Goal: Information Seeking & Learning: Learn about a topic

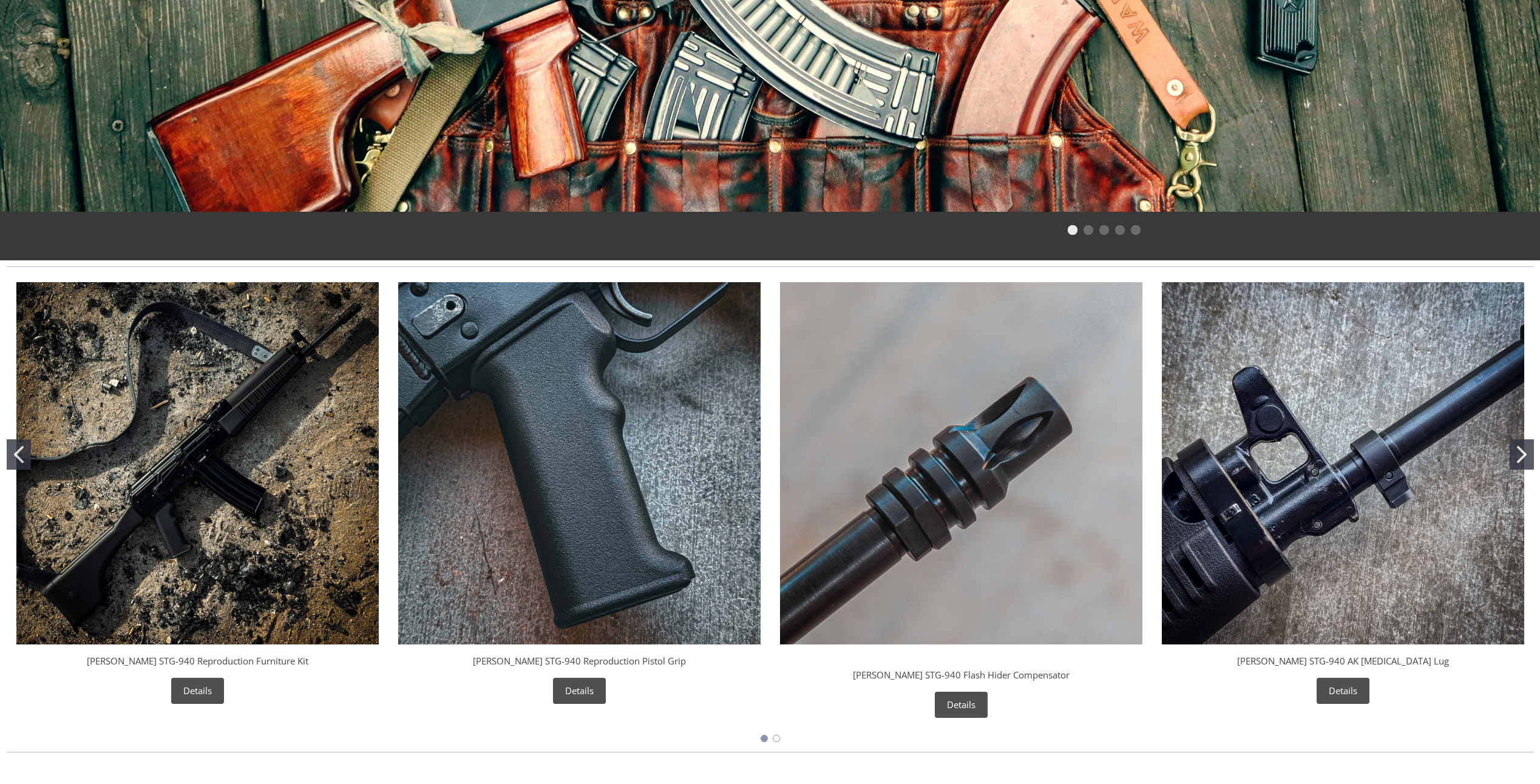
scroll to position [303, 0]
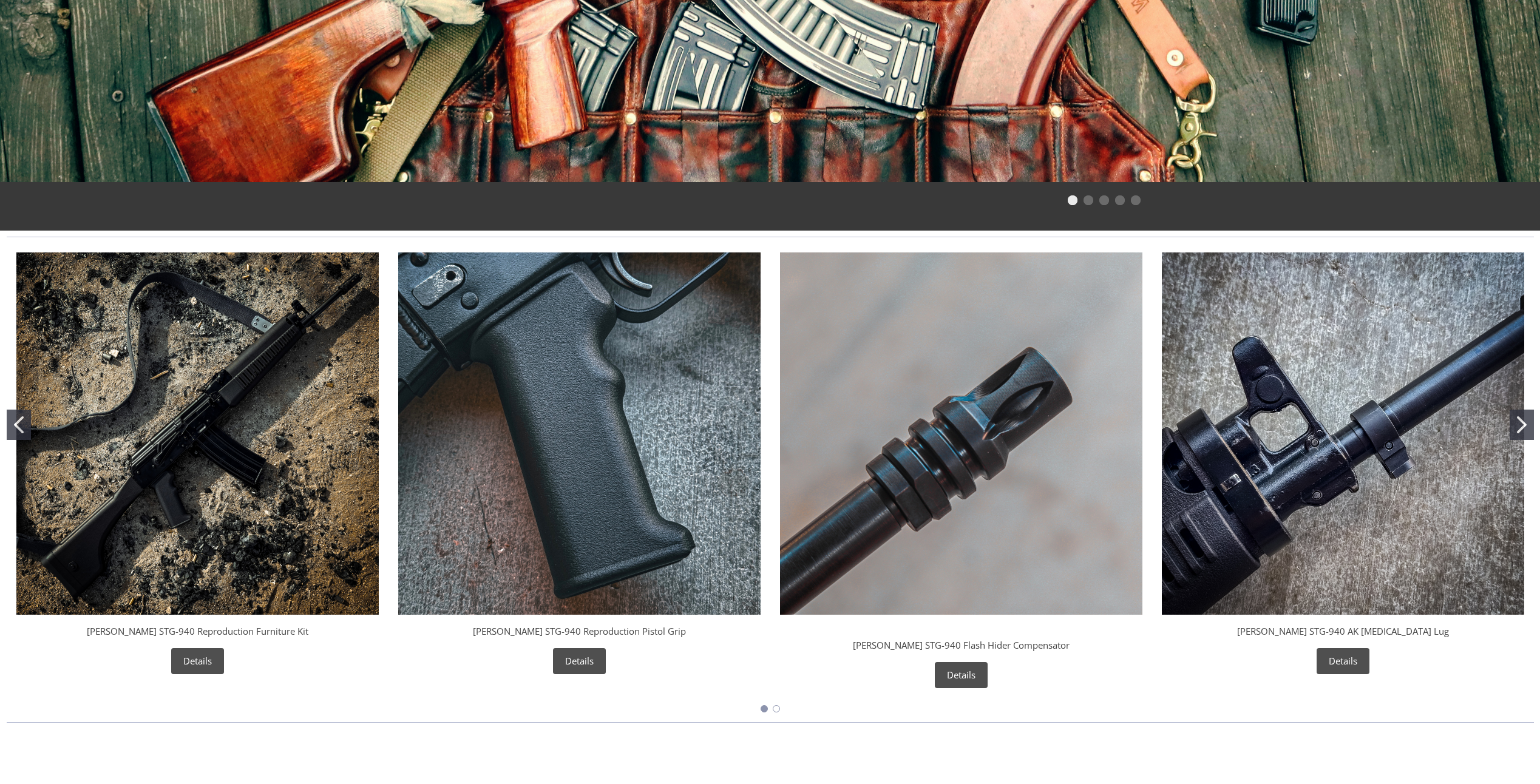
click at [1355, 545] on img "Wieger STG-940 AK Bayonet Lug" at bounding box center [1343, 433] width 363 height 362
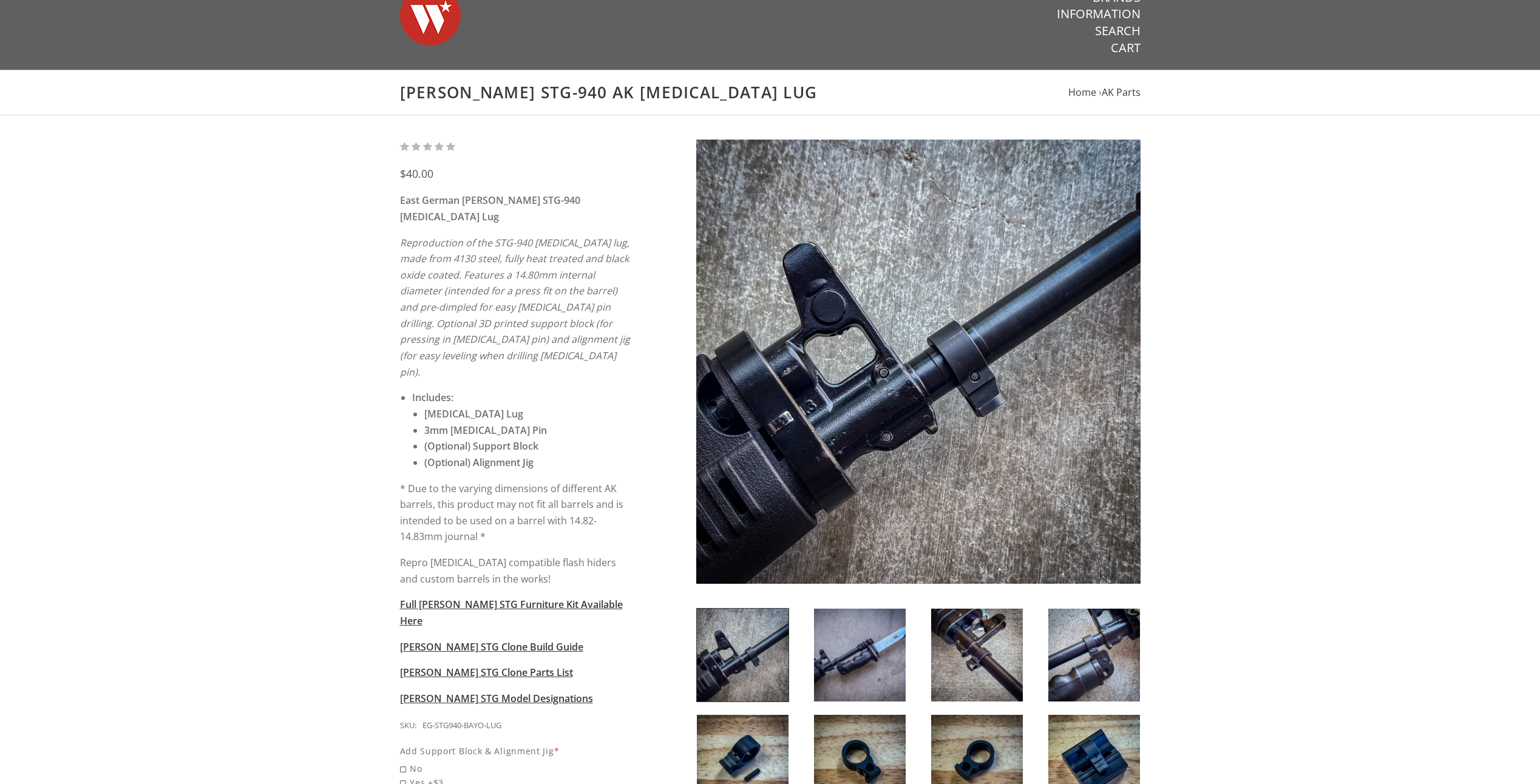
scroll to position [61, 0]
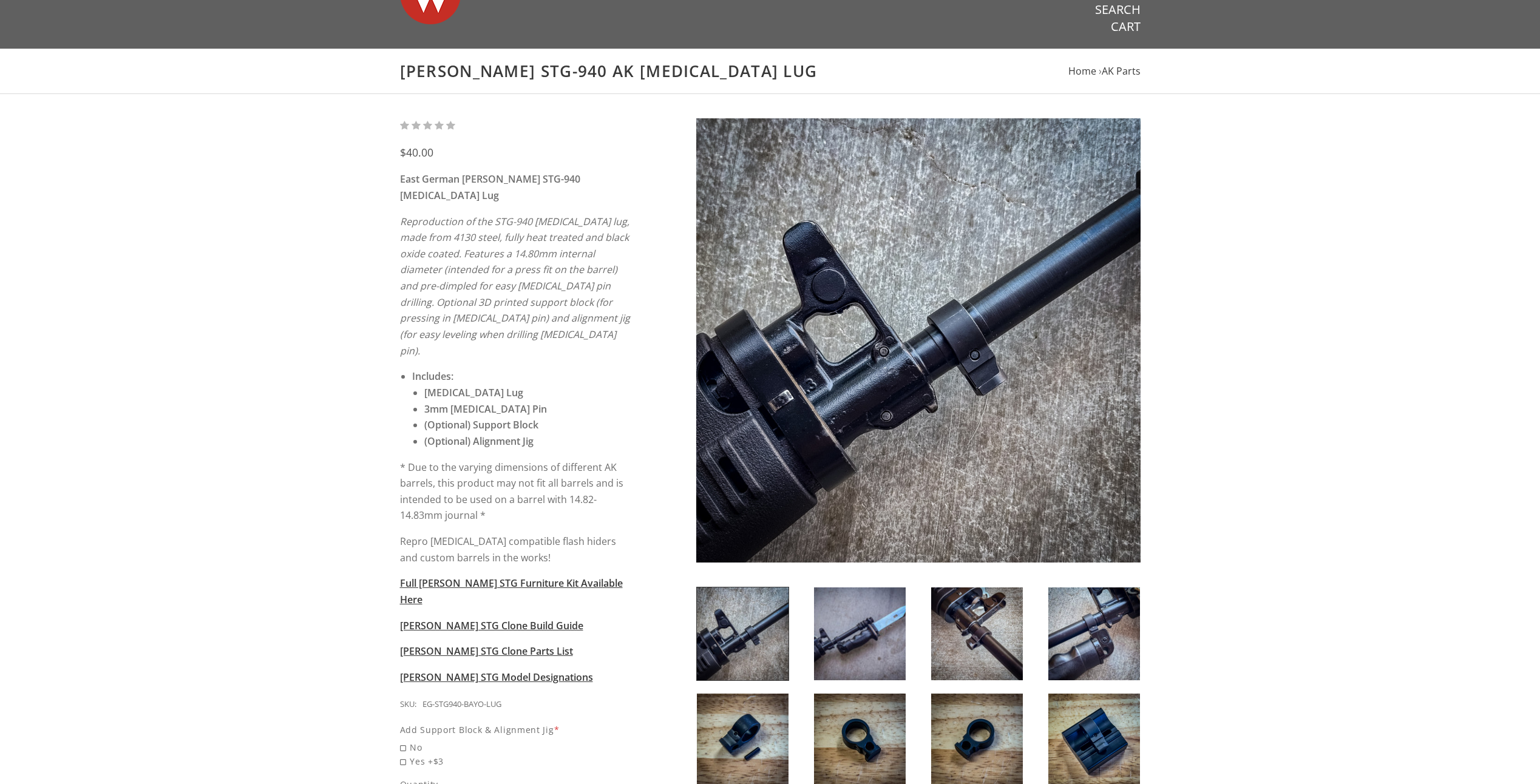
click at [989, 618] on img at bounding box center [977, 634] width 92 height 93
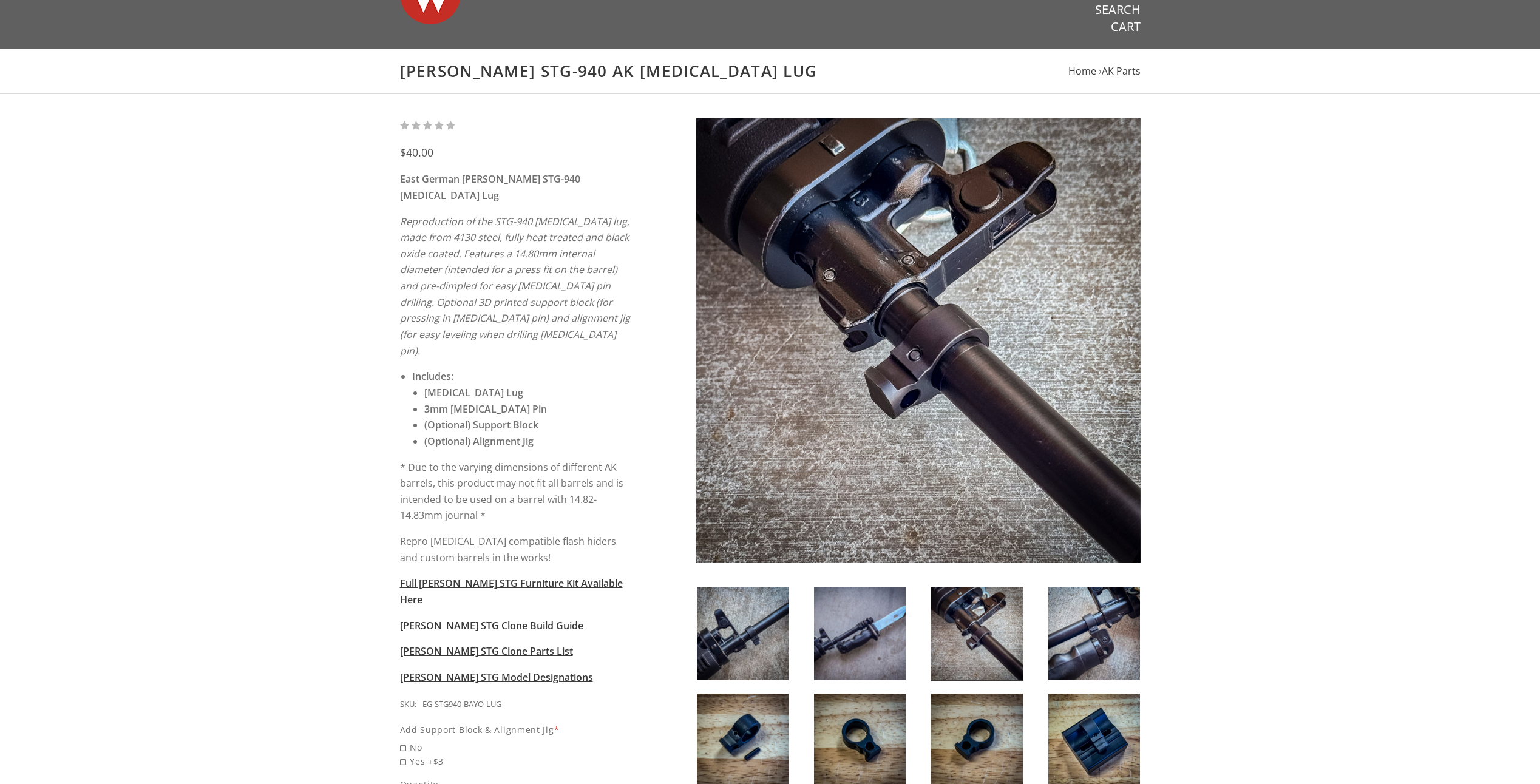
scroll to position [0, 0]
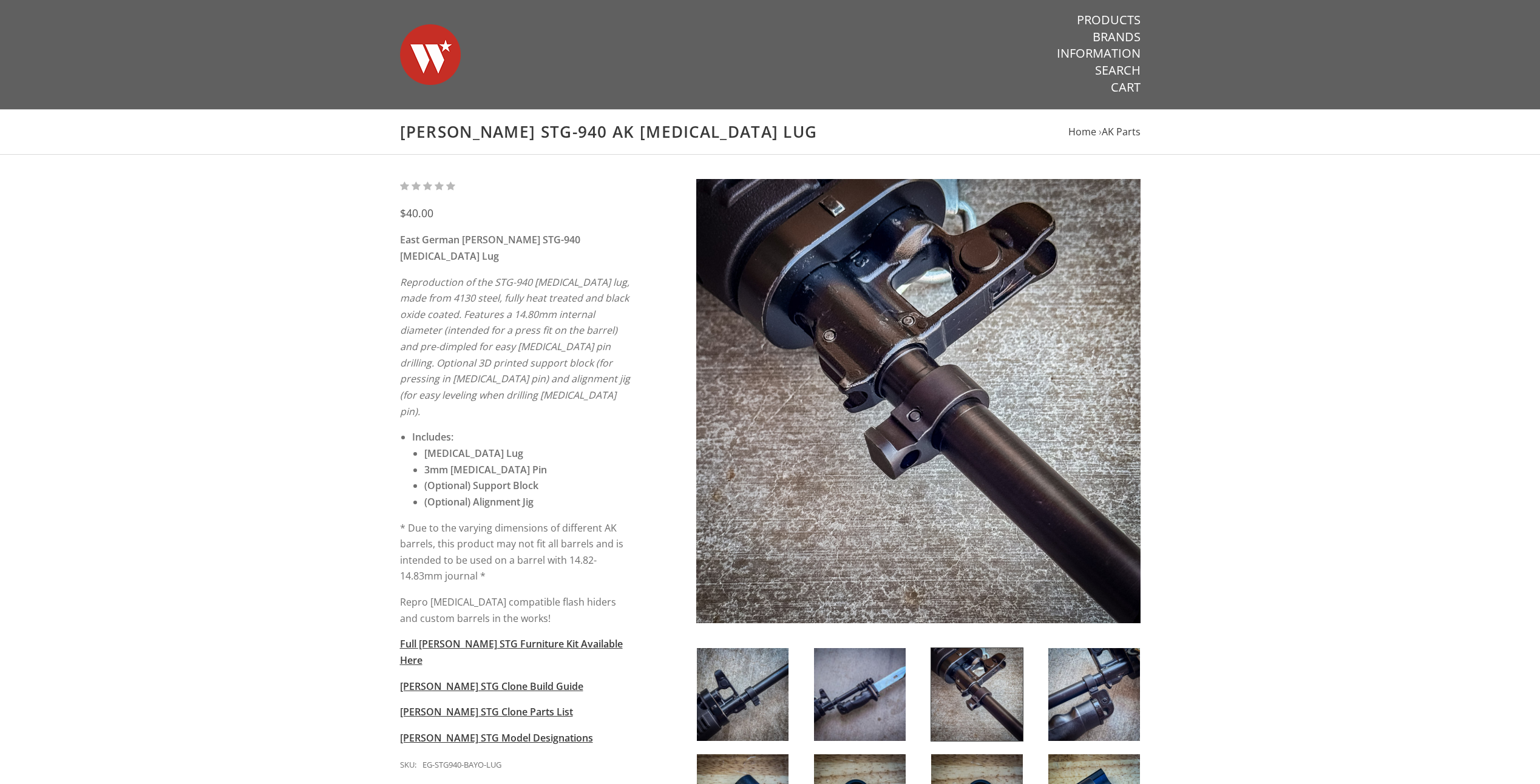
drag, startPoint x: 766, startPoint y: 296, endPoint x: 1080, endPoint y: 175, distance: 336.5
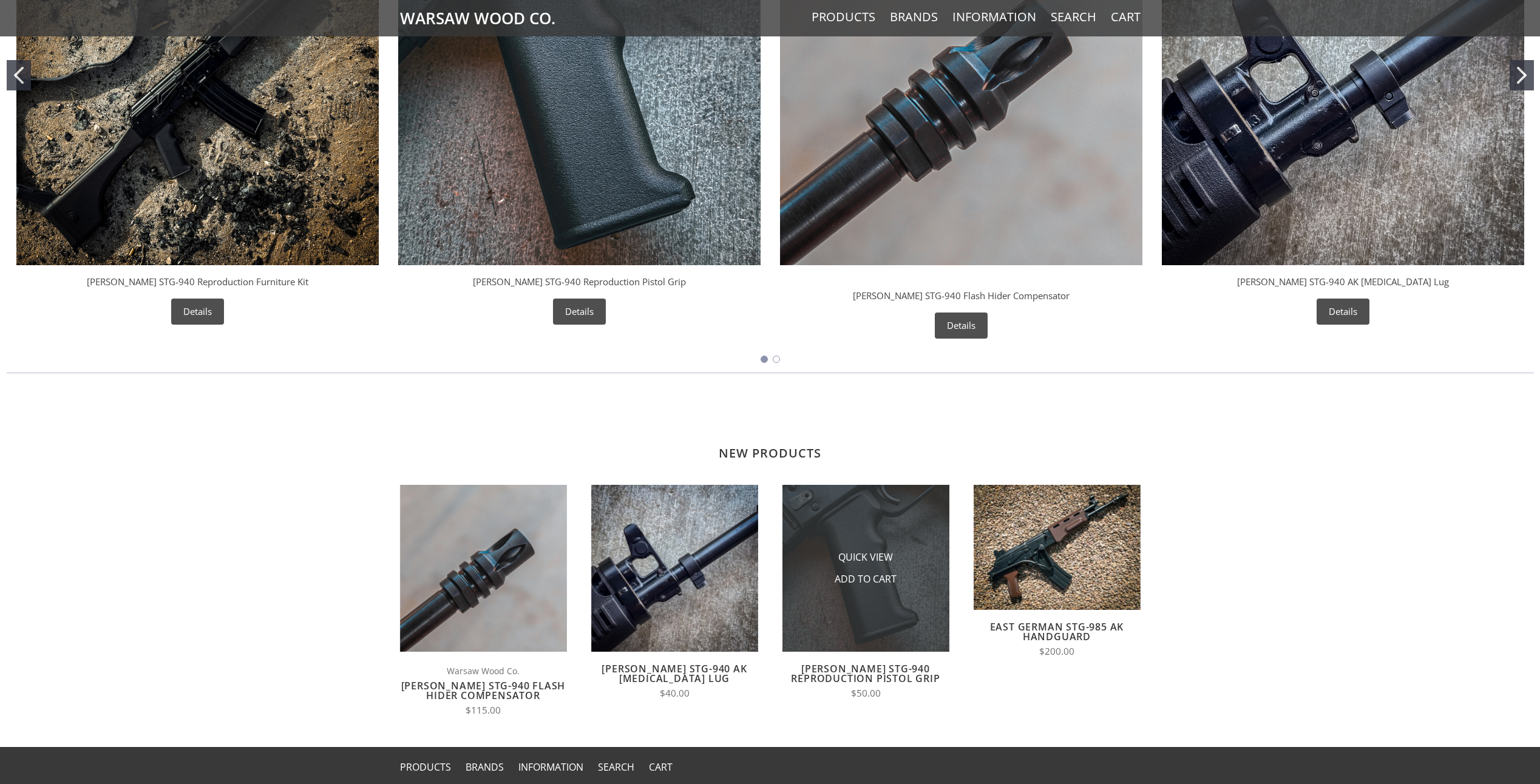
scroll to position [668, 0]
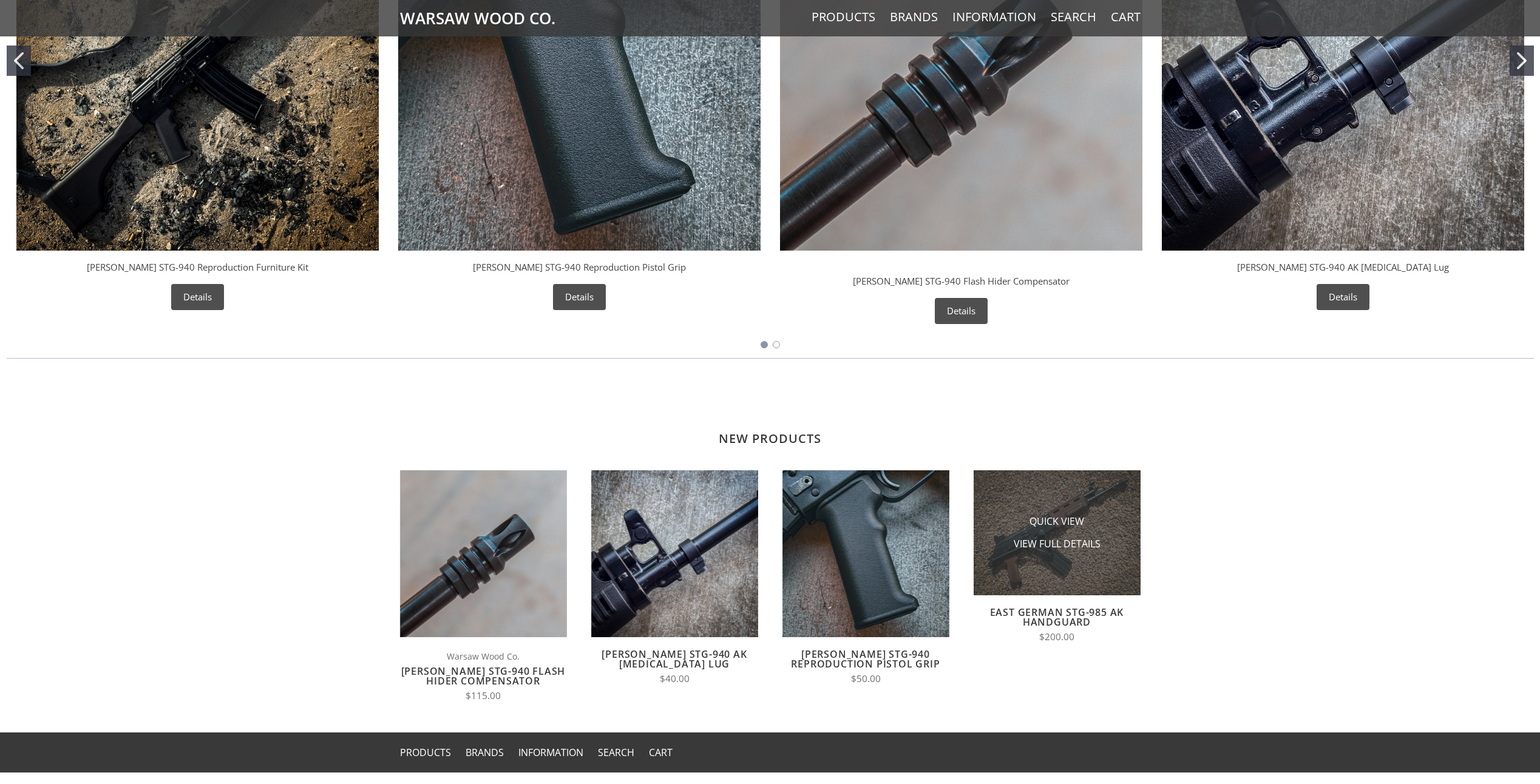
click at [1079, 499] on img at bounding box center [1058, 533] width 167 height 125
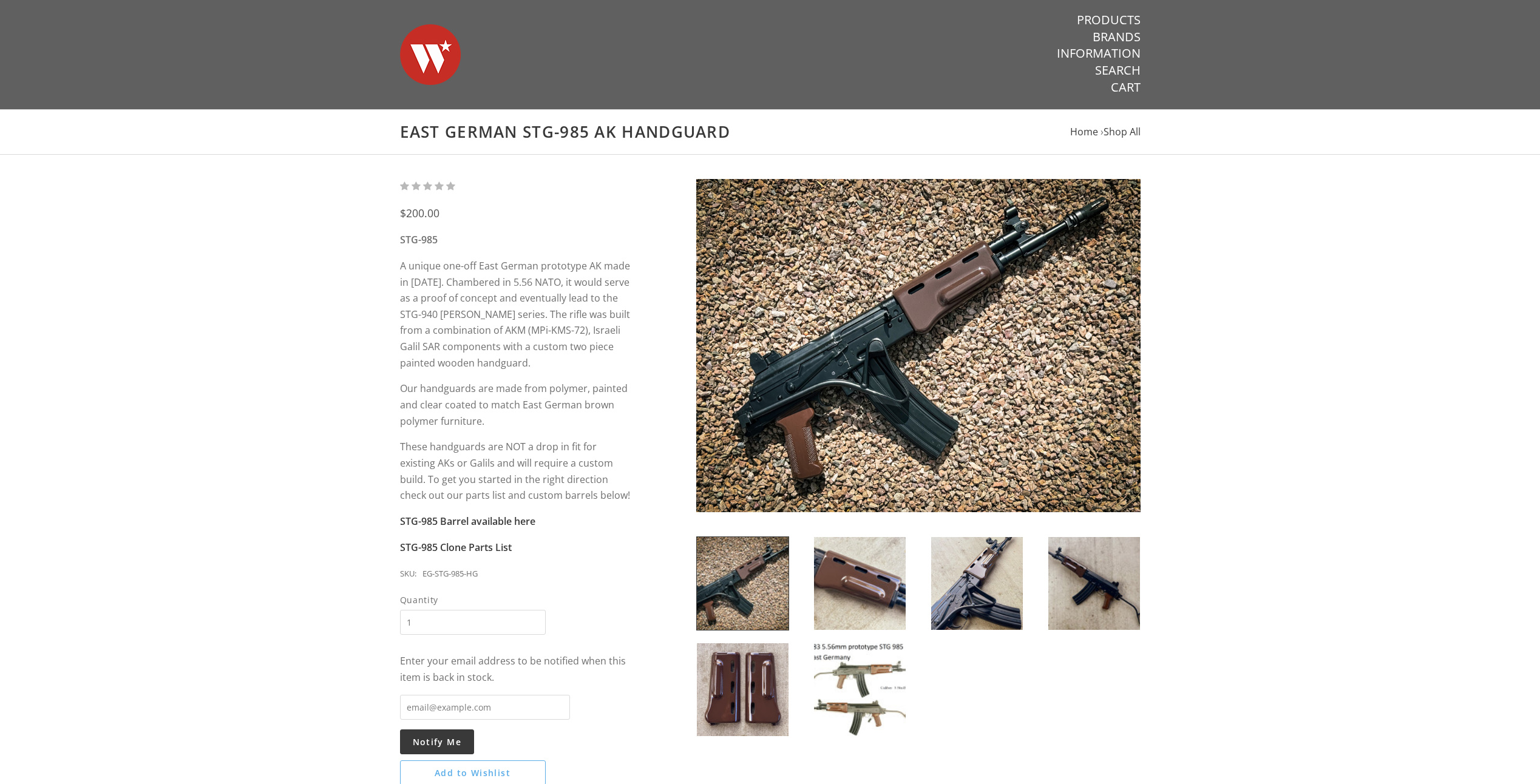
drag, startPoint x: 1355, startPoint y: 484, endPoint x: 1355, endPoint y: 459, distance: 25.0
drag, startPoint x: 1355, startPoint y: 459, endPoint x: 1257, endPoint y: 415, distance: 107.4
click at [1257, 415] on div "$200.00 STG-985 A unique one-off East German prototype AK made in [DATE]. Chamb…" at bounding box center [770, 486] width 1540 height 662
click at [843, 661] on img at bounding box center [859, 690] width 92 height 93
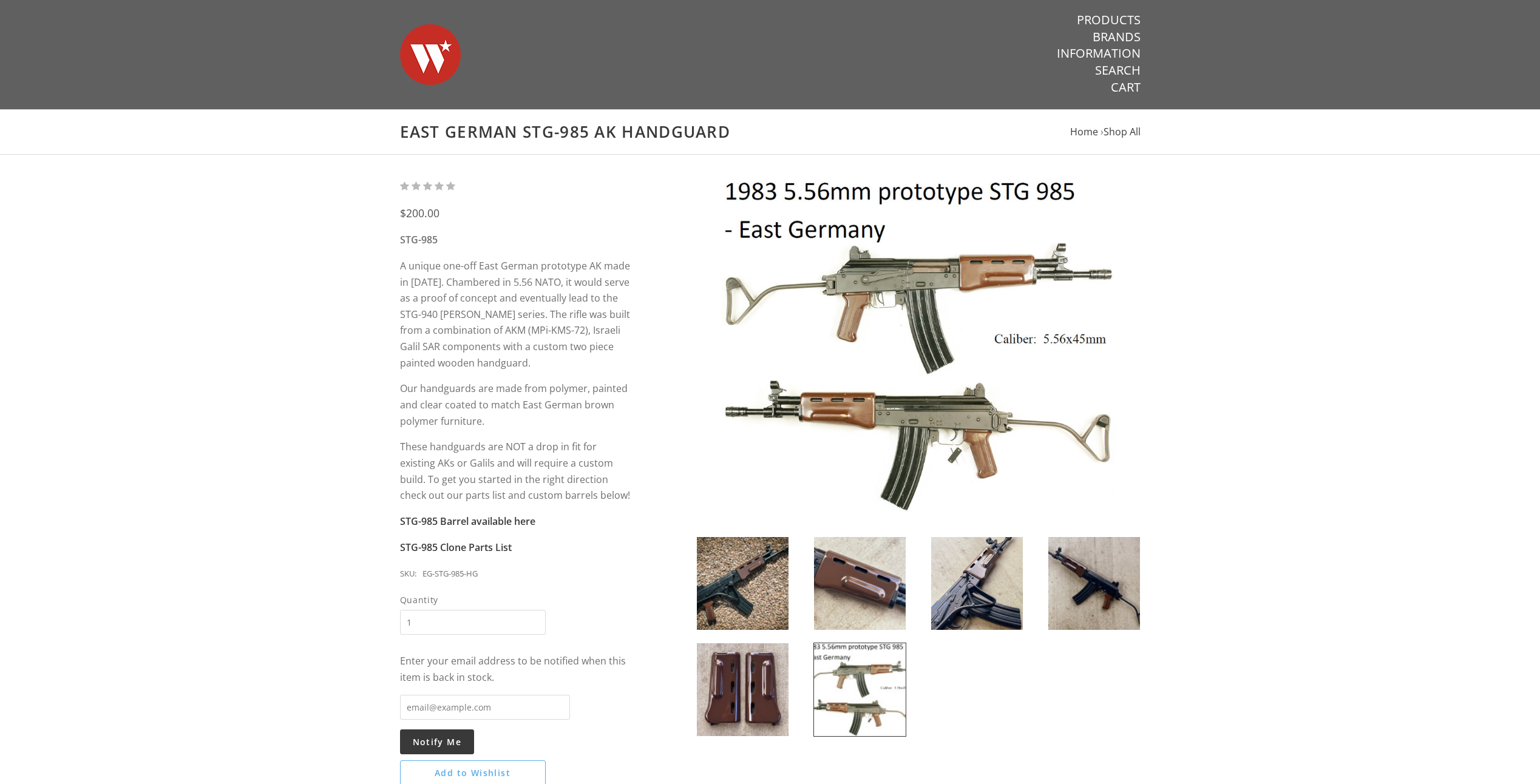
drag, startPoint x: 1351, startPoint y: 436, endPoint x: 1360, endPoint y: 345, distance: 91.4
click at [1360, 345] on div "$200.00 STG-985 A unique one-off East German prototype AK made in 1983. Chamber…" at bounding box center [770, 486] width 1540 height 662
drag, startPoint x: 1329, startPoint y: 330, endPoint x: 1306, endPoint y: 291, distance: 45.3
click at [1306, 291] on div "$200.00 STG-985 A unique one-off East German prototype AK made in 1983. Chamber…" at bounding box center [770, 486] width 1540 height 662
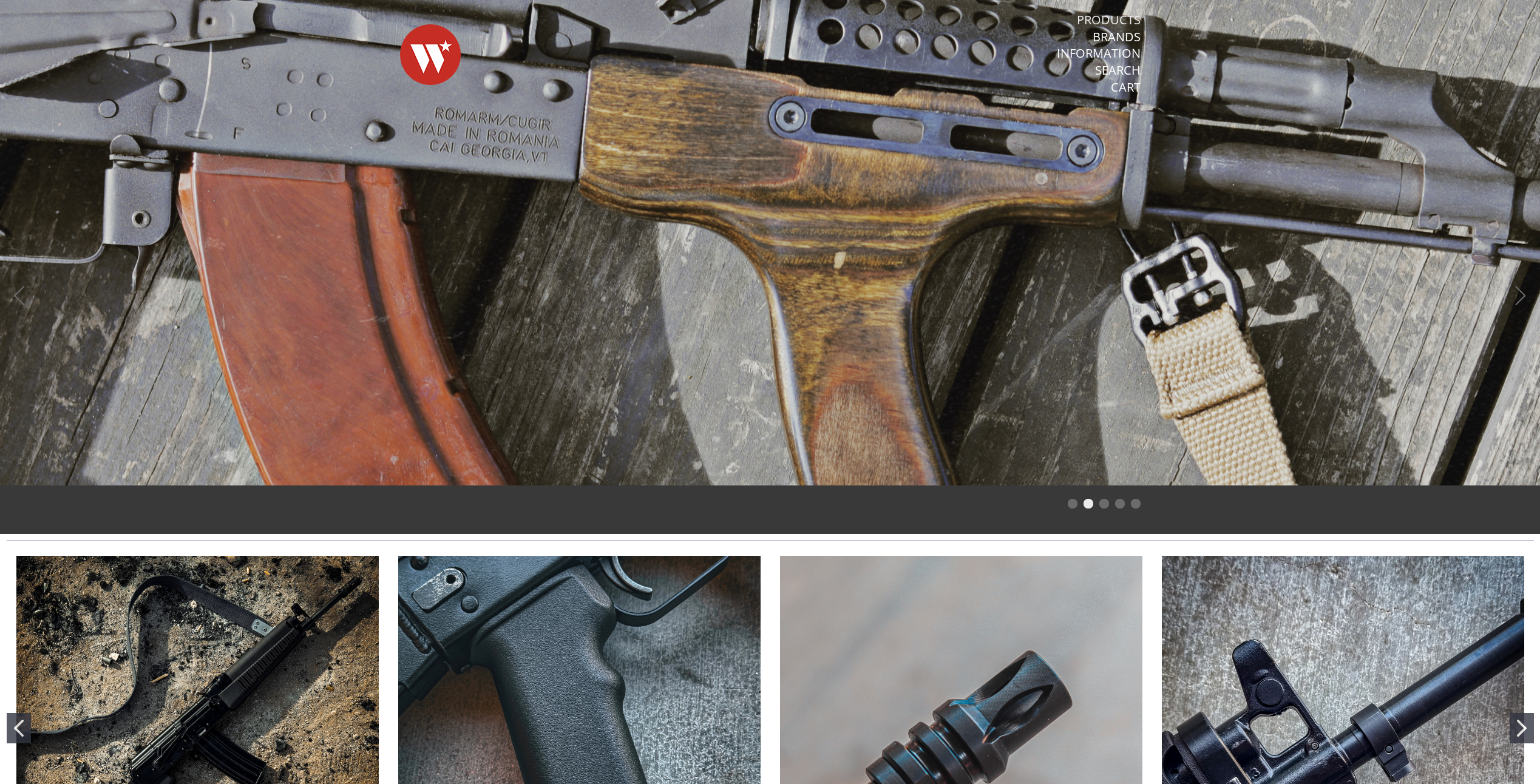
click at [1115, 22] on link "Products" at bounding box center [1109, 19] width 64 height 16
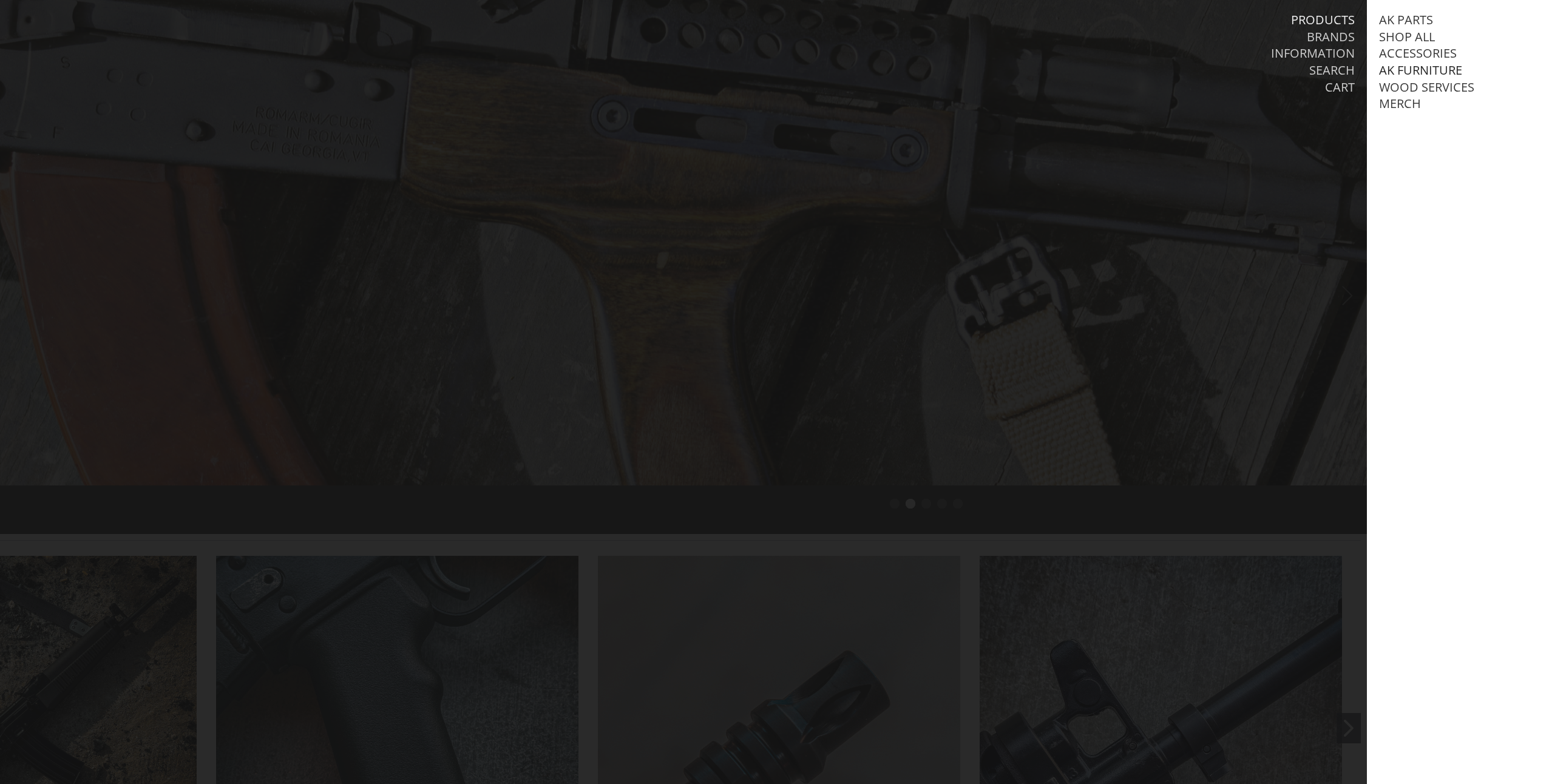
click at [1401, 70] on link "AK Furniture" at bounding box center [1420, 70] width 83 height 16
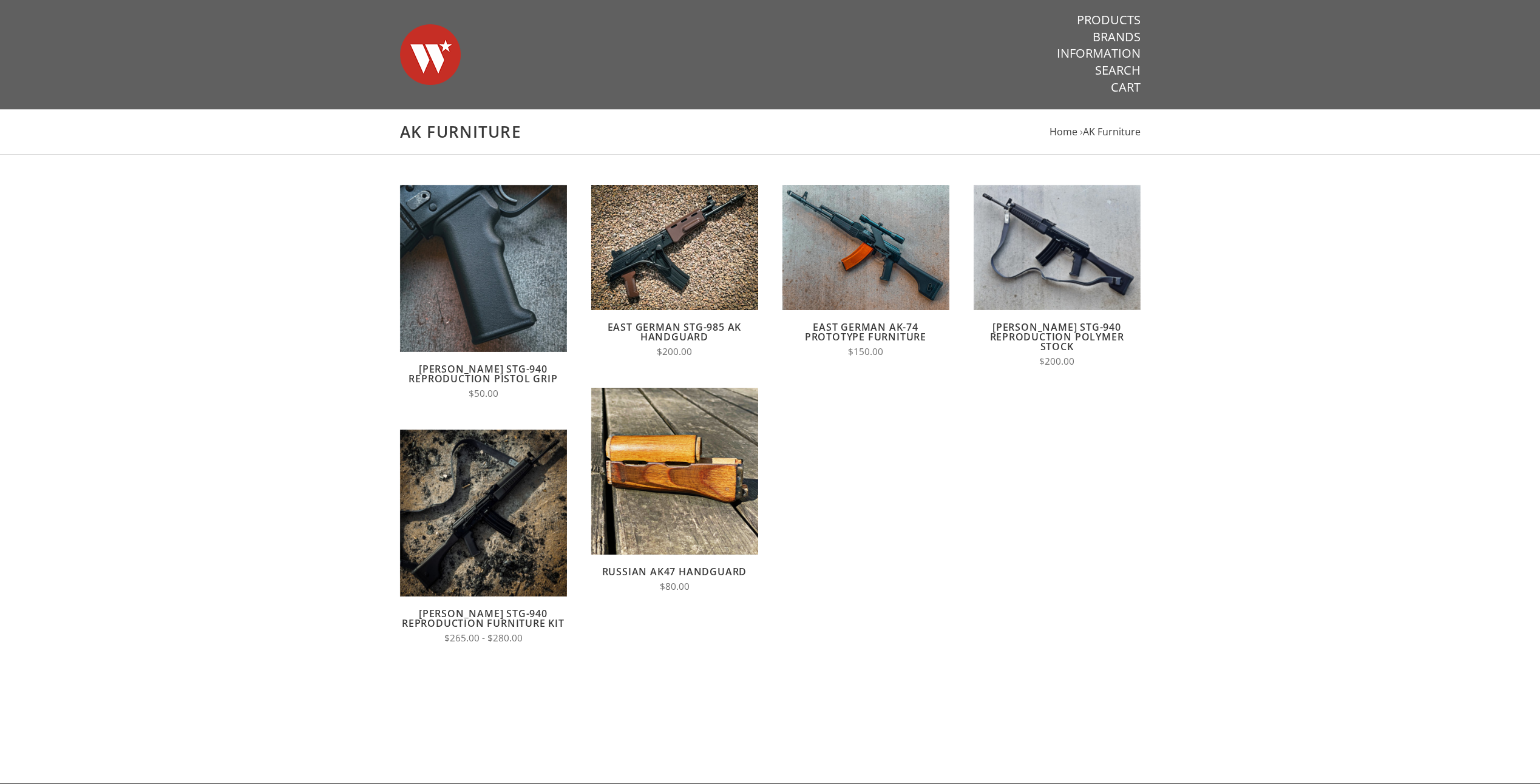
drag, startPoint x: 354, startPoint y: 426, endPoint x: 255, endPoint y: 357, distance: 120.7
click at [255, 357] on main "AK Furniture Home › AK Furniture Quick View Add to Cart Compare Wieger STG-940 …" at bounding box center [770, 447] width 1540 height 674
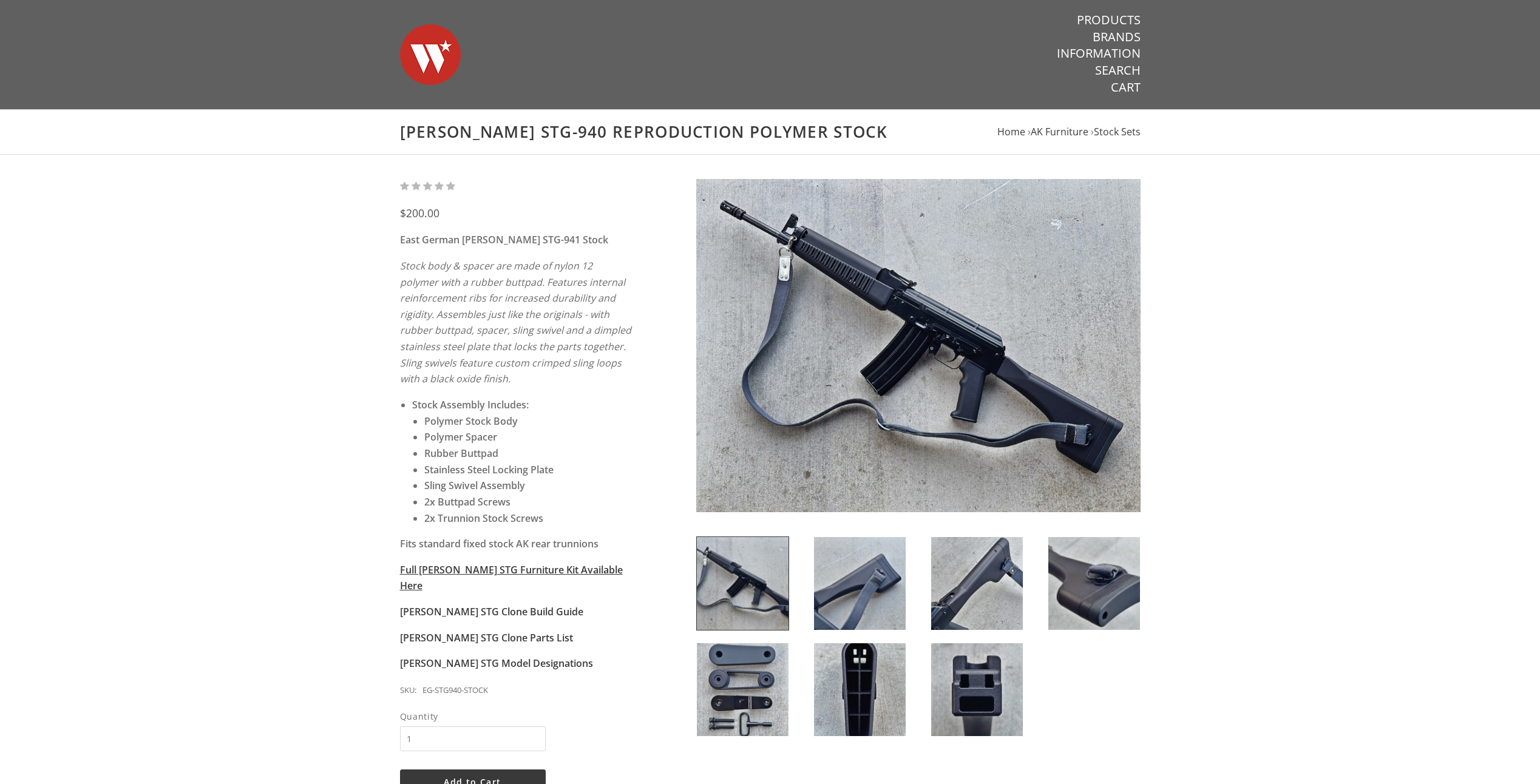
drag, startPoint x: 263, startPoint y: 340, endPoint x: 165, endPoint y: 321, distance: 99.8
click at [165, 321] on div "$200.00 East German Wieger STG-941 Stock Stock body & spacer are made of nylon …" at bounding box center [770, 505] width 1540 height 701
drag, startPoint x: 403, startPoint y: 443, endPoint x: 331, endPoint y: 438, distance: 72.2
click at [329, 438] on div "$200.00 East German Wieger STG-941 Stock Stock body & spacer are made of nylon …" at bounding box center [770, 505] width 1540 height 701
drag, startPoint x: 324, startPoint y: 404, endPoint x: 322, endPoint y: 384, distance: 20.1
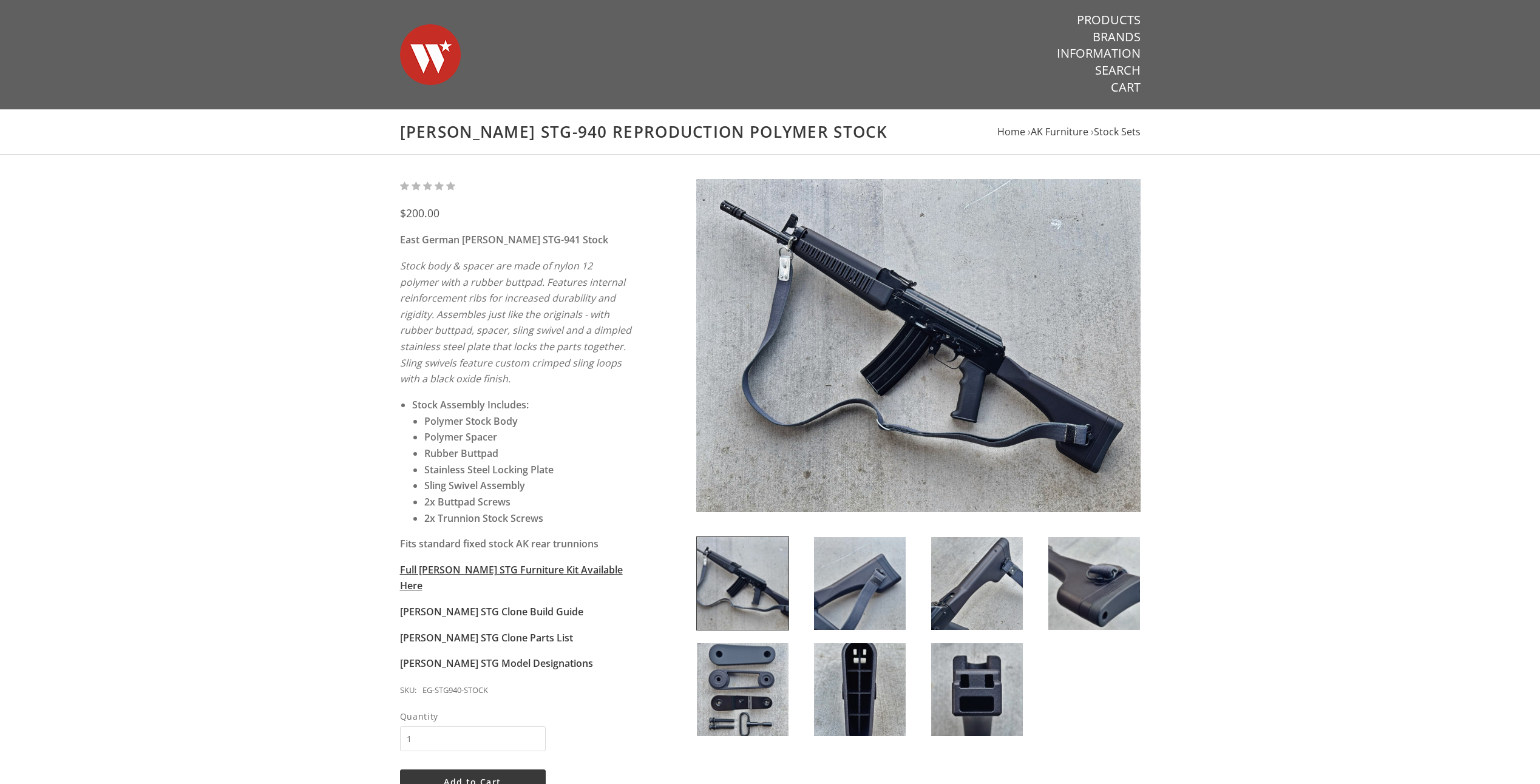
drag, startPoint x: 322, startPoint y: 384, endPoint x: 297, endPoint y: 355, distance: 38.3
click at [297, 355] on div "$200.00 East German Wieger STG-941 Stock Stock body & spacer are made of nylon …" at bounding box center [770, 505] width 1540 height 701
drag, startPoint x: 297, startPoint y: 355, endPoint x: 284, endPoint y: 346, distance: 15.8
drag, startPoint x: 284, startPoint y: 346, endPoint x: 246, endPoint y: 344, distance: 38.1
click at [235, 332] on div "$200.00 East German Wieger STG-941 Stock Stock body & spacer are made of nylon …" at bounding box center [770, 505] width 1540 height 701
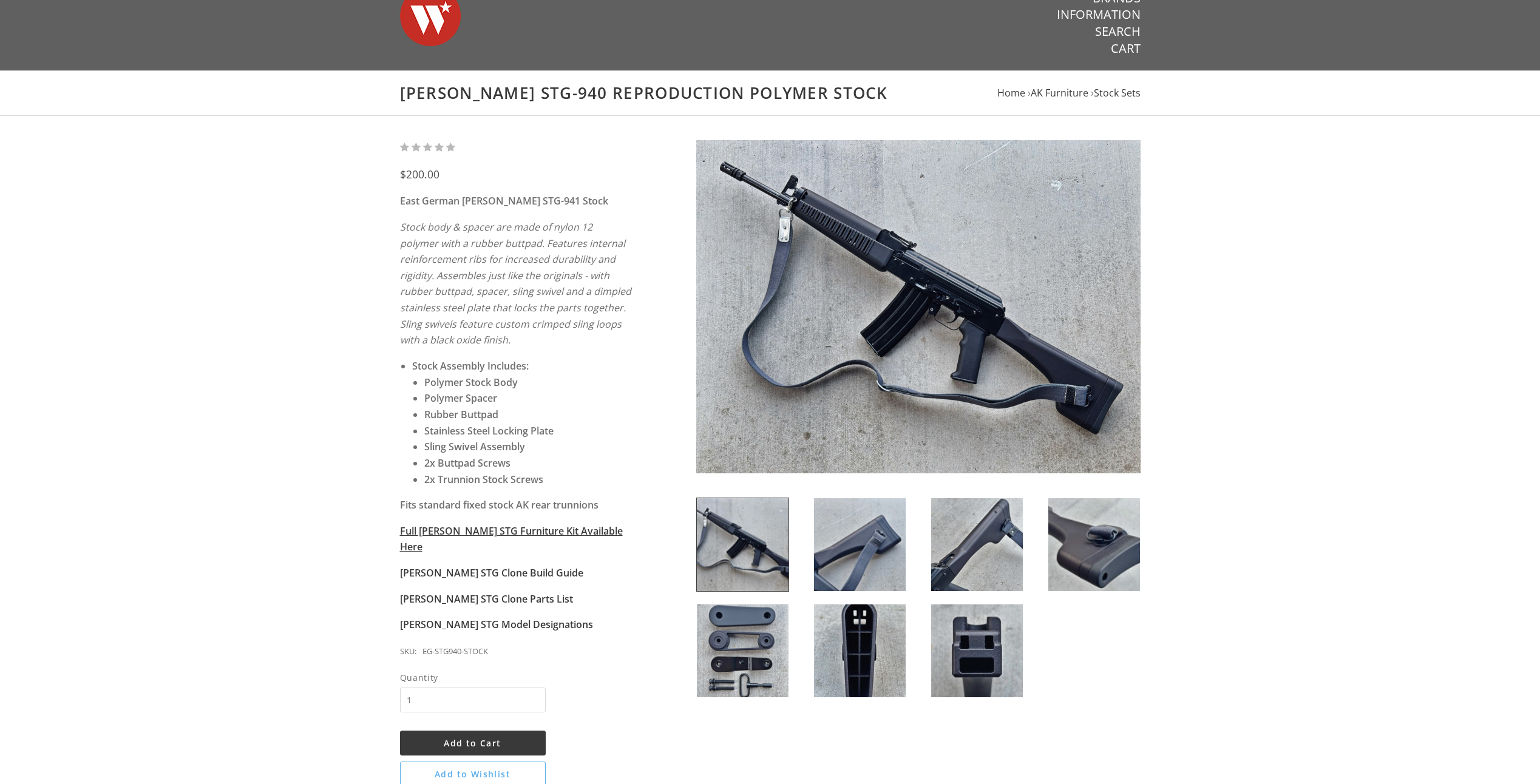
scroll to position [61, 0]
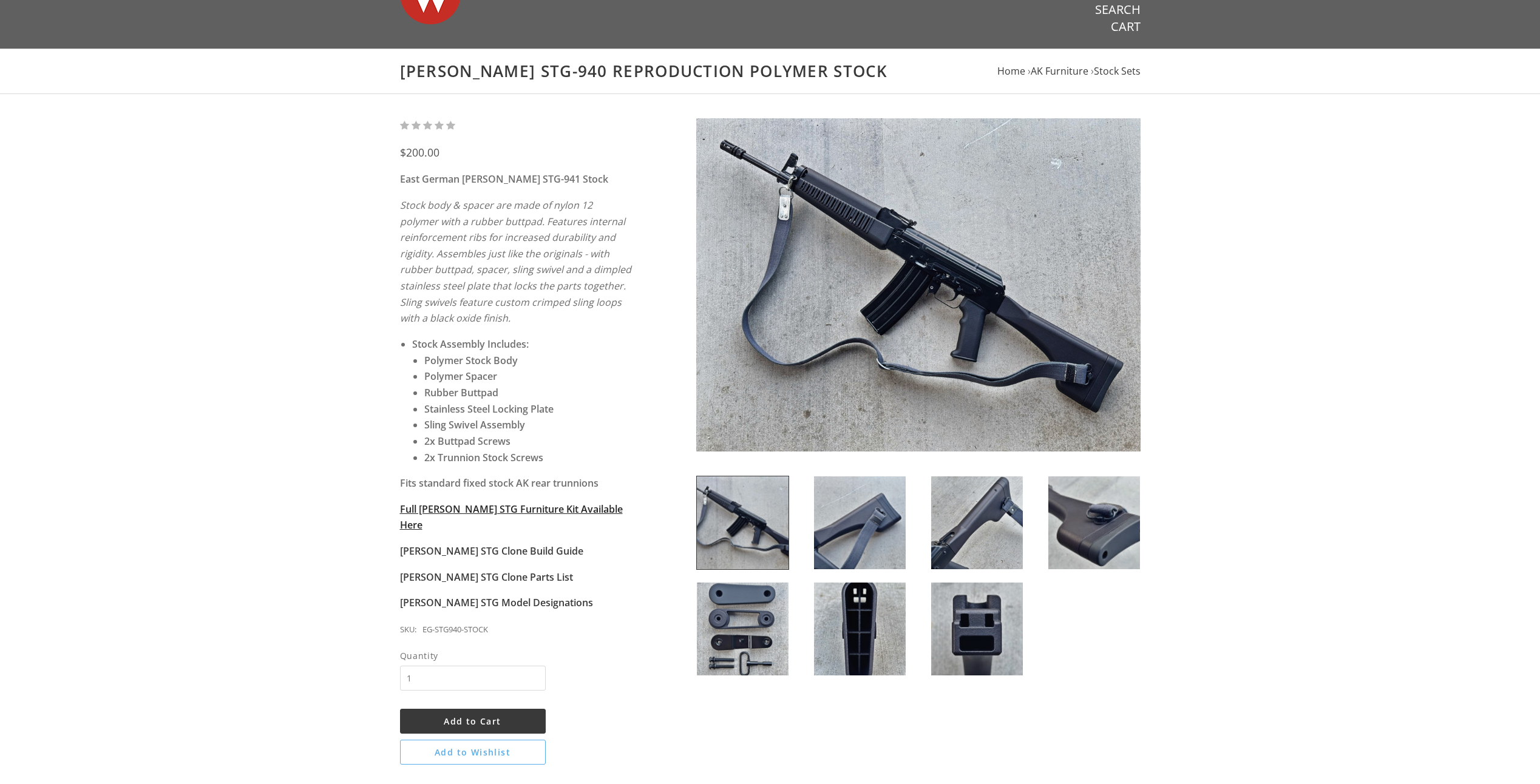
click at [477, 510] on strong "Full Wieger STG Furniture Kit Available Here" at bounding box center [511, 517] width 223 height 30
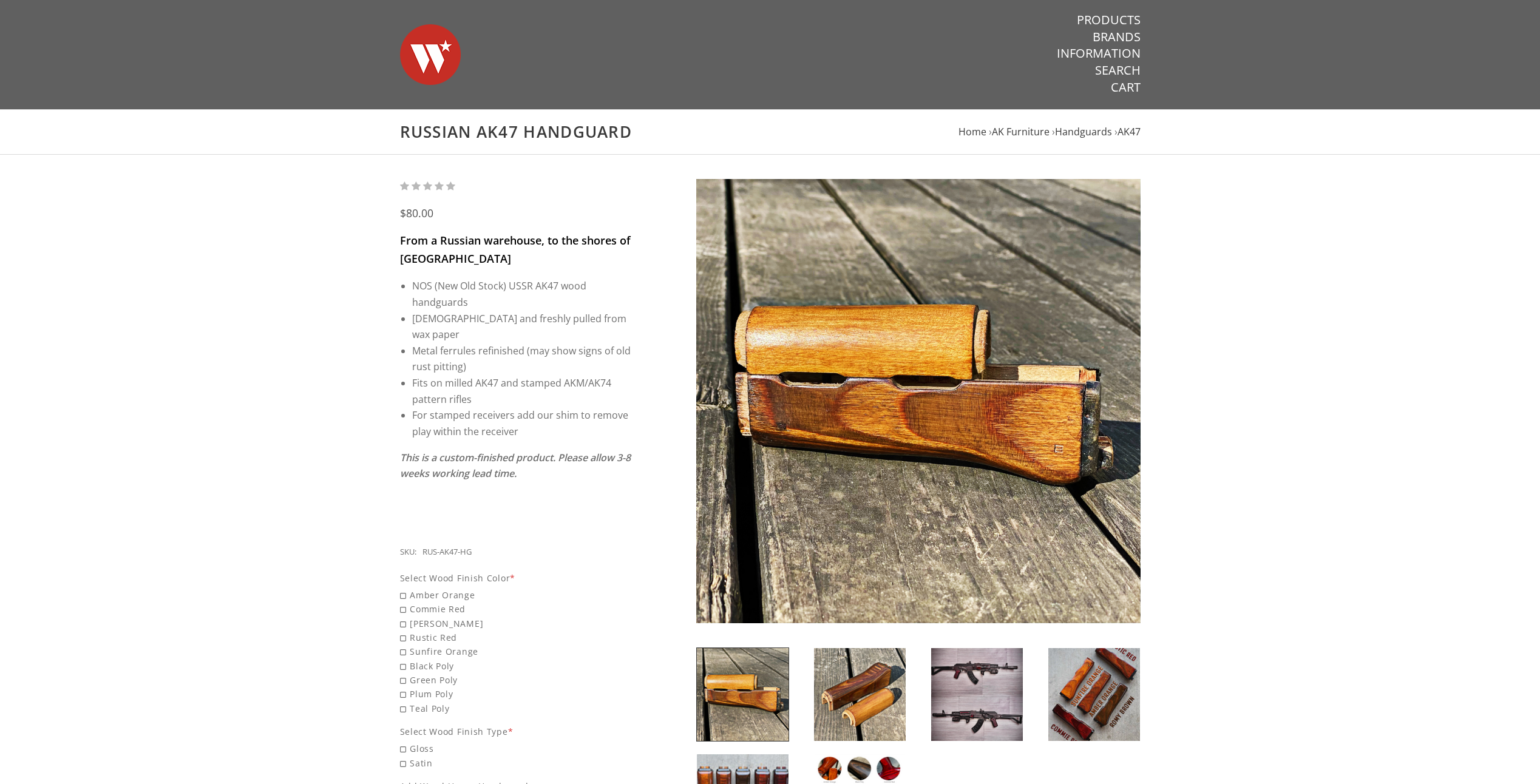
click at [1083, 712] on img at bounding box center [1094, 695] width 92 height 93
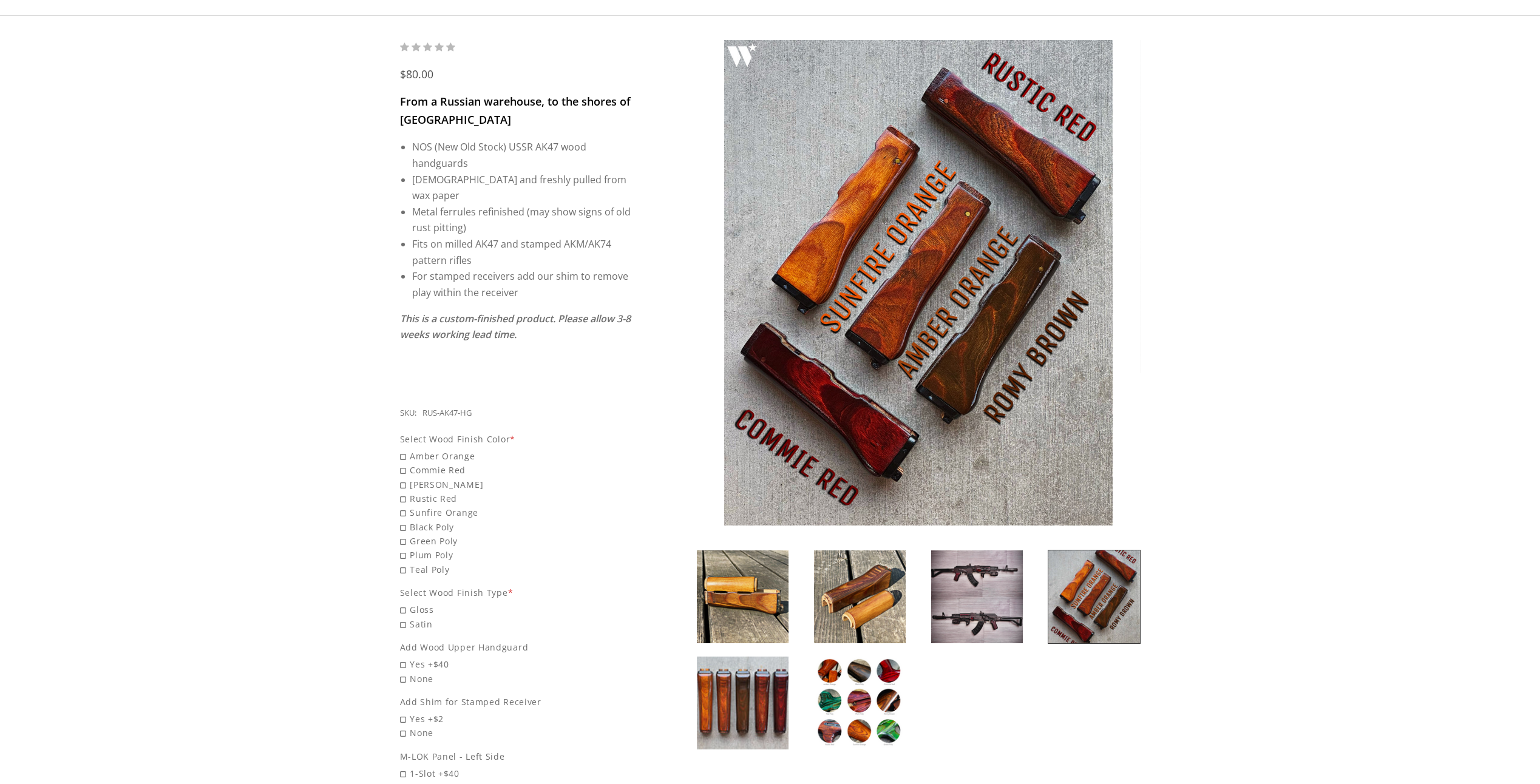
scroll to position [303, 0]
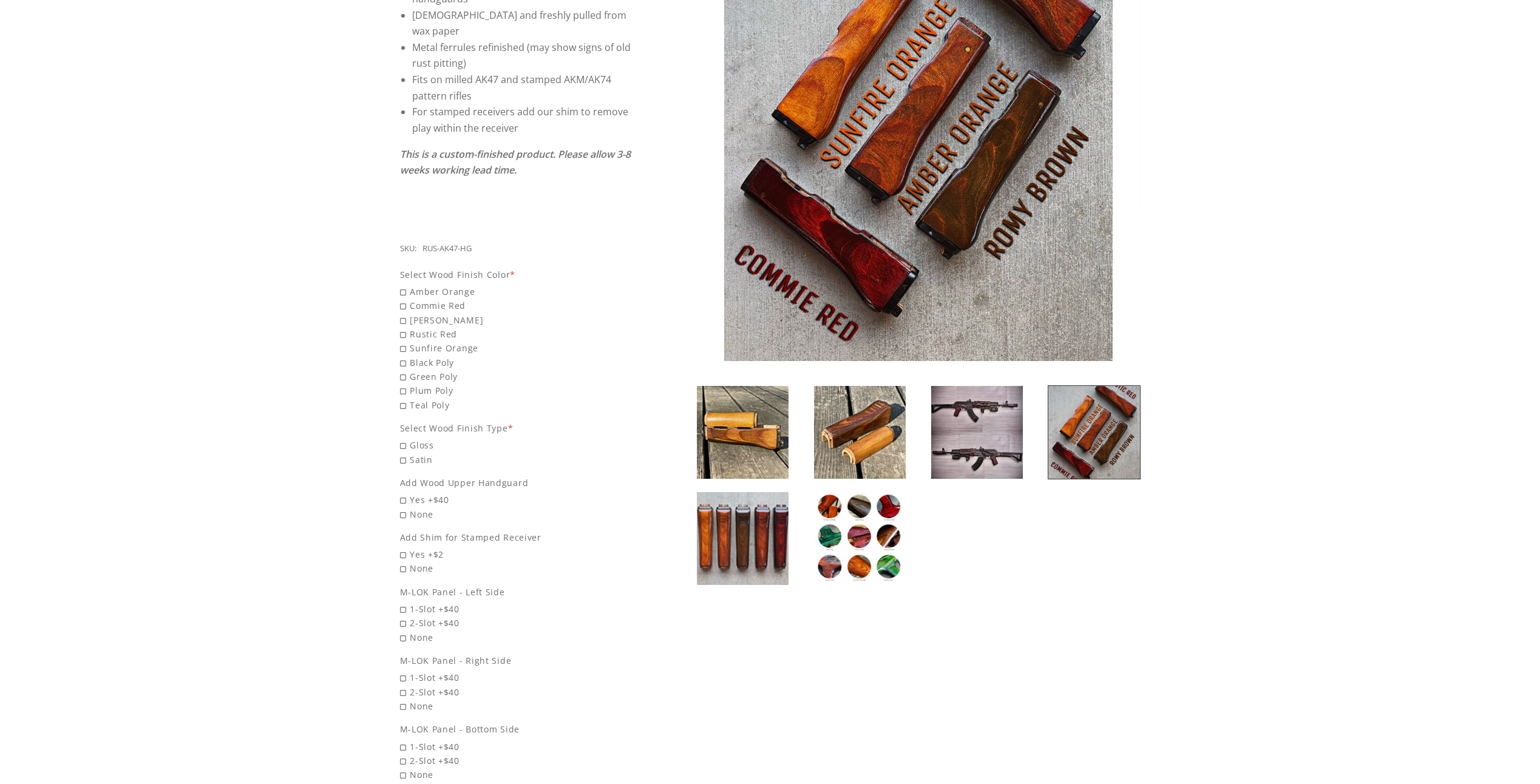
drag, startPoint x: 250, startPoint y: 475, endPoint x: 237, endPoint y: 472, distance: 13.3
drag, startPoint x: 237, startPoint y: 472, endPoint x: 178, endPoint y: 352, distance: 133.7
click at [178, 352] on div "$80.00 From a Russian warehouse, to the shores of the United States NOS (New Ol…" at bounding box center [770, 379] width 1540 height 1055
drag, startPoint x: 174, startPoint y: 383, endPoint x: 168, endPoint y: 391, distance: 10.0
drag, startPoint x: 168, startPoint y: 391, endPoint x: 163, endPoint y: 374, distance: 17.7
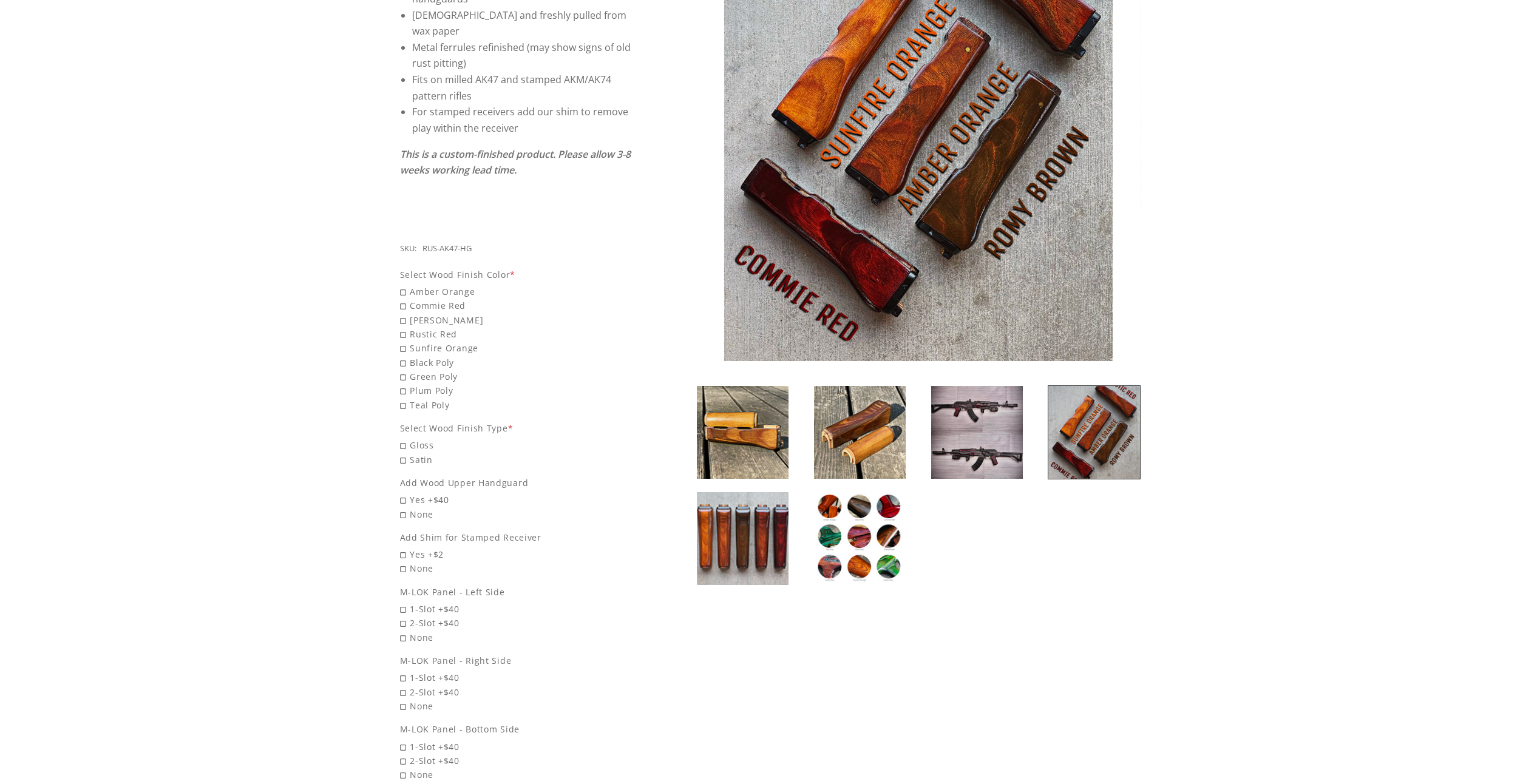
click at [163, 374] on div "$80.00 From a Russian warehouse, to the shores of the United States NOS (New Ol…" at bounding box center [770, 379] width 1540 height 1055
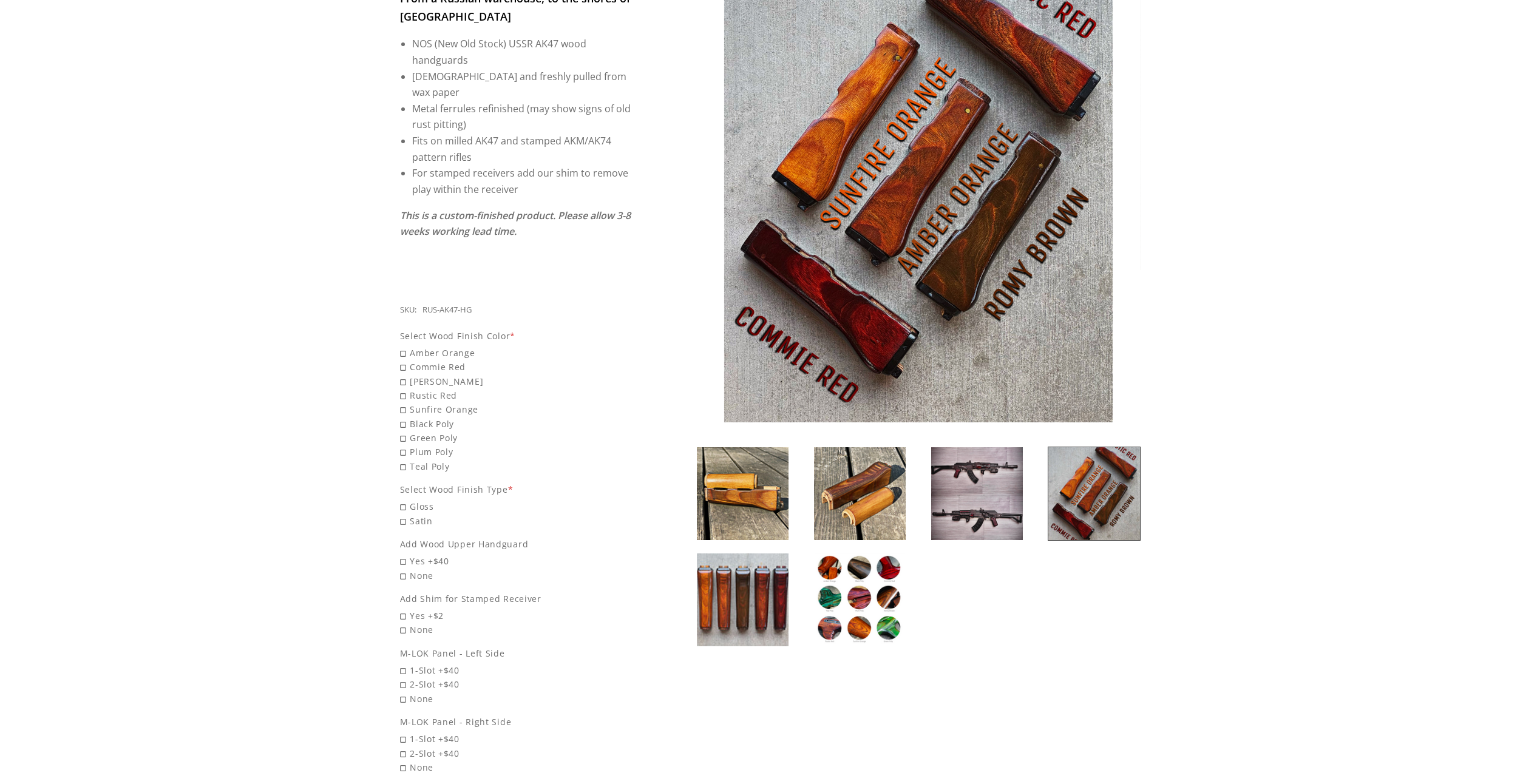
scroll to position [0, 0]
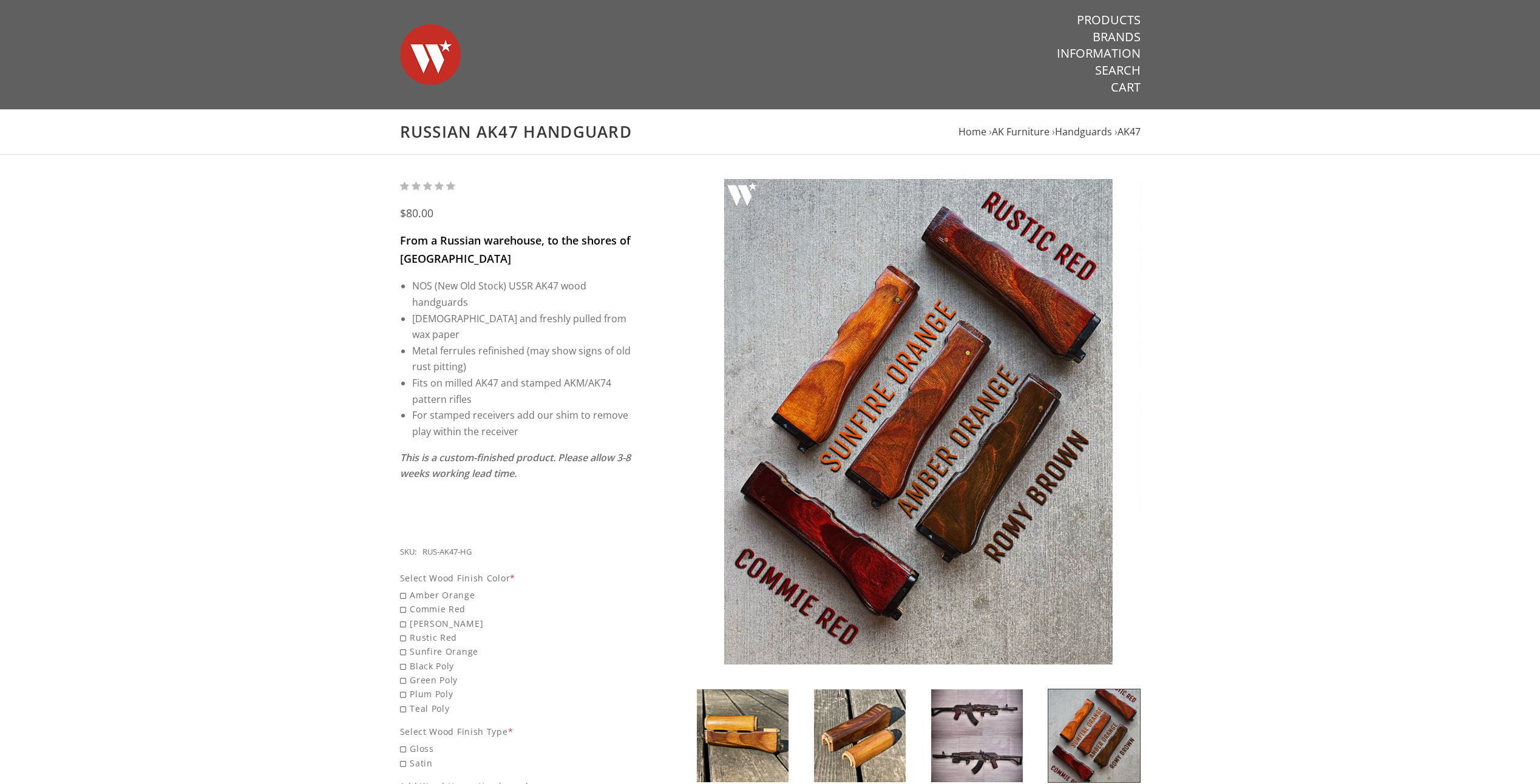
click at [996, 764] on img at bounding box center [977, 736] width 92 height 93
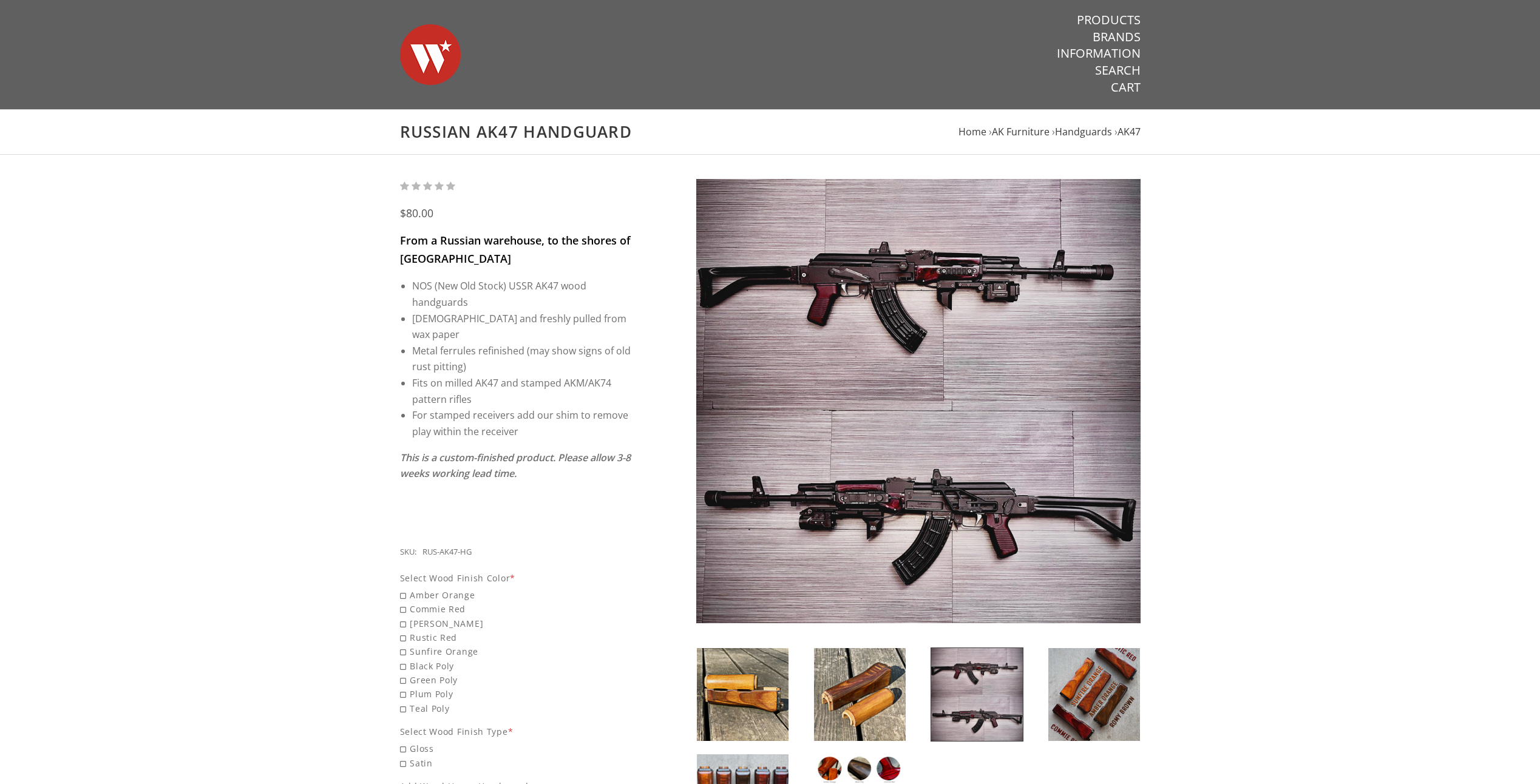
drag, startPoint x: 1322, startPoint y: 575, endPoint x: 1262, endPoint y: 604, distance: 66.6
click at [1262, 604] on div "$80.00 From a Russian warehouse, to the shores of the United States NOS (New Ol…" at bounding box center [770, 683] width 1540 height 1055
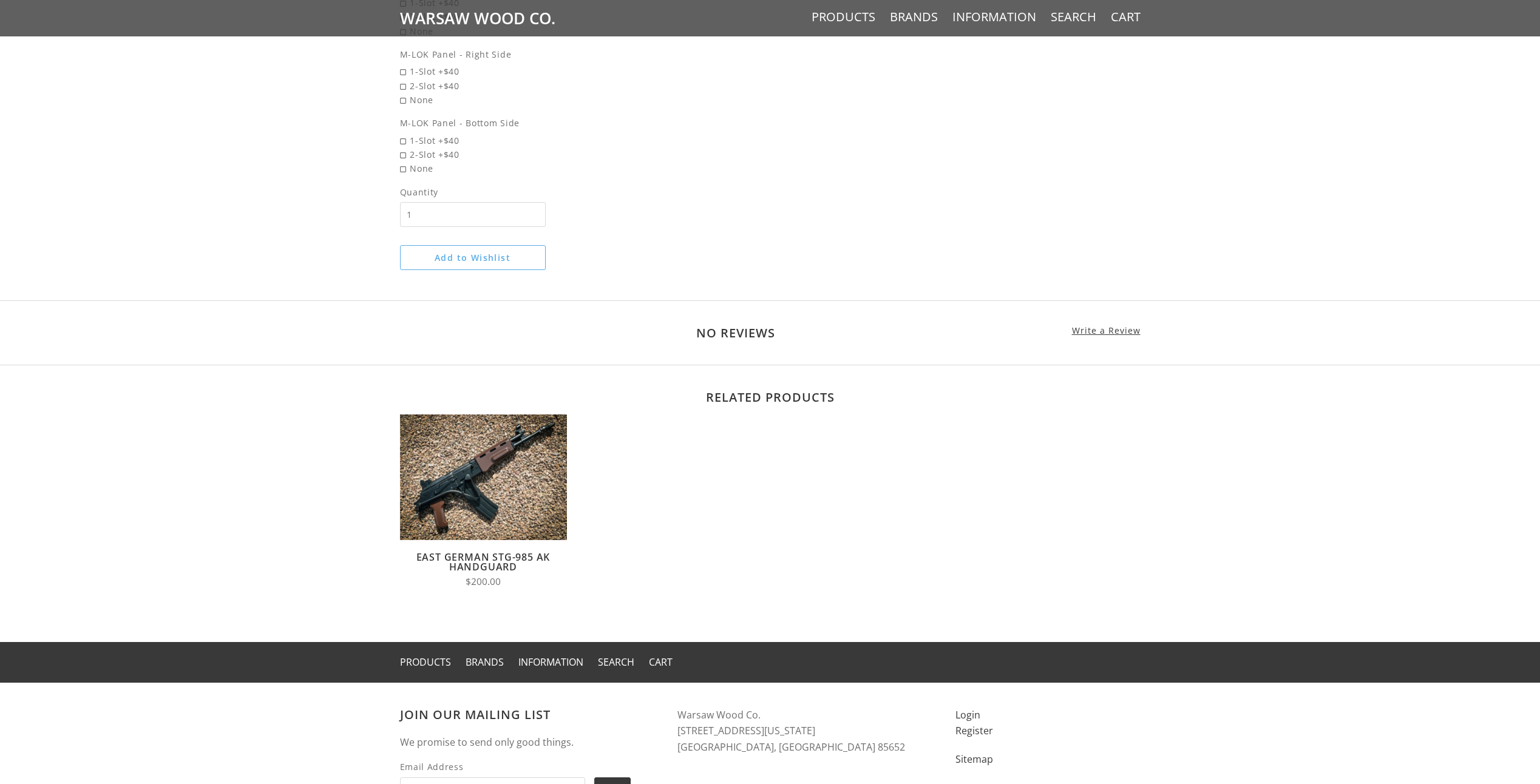
scroll to position [910, 0]
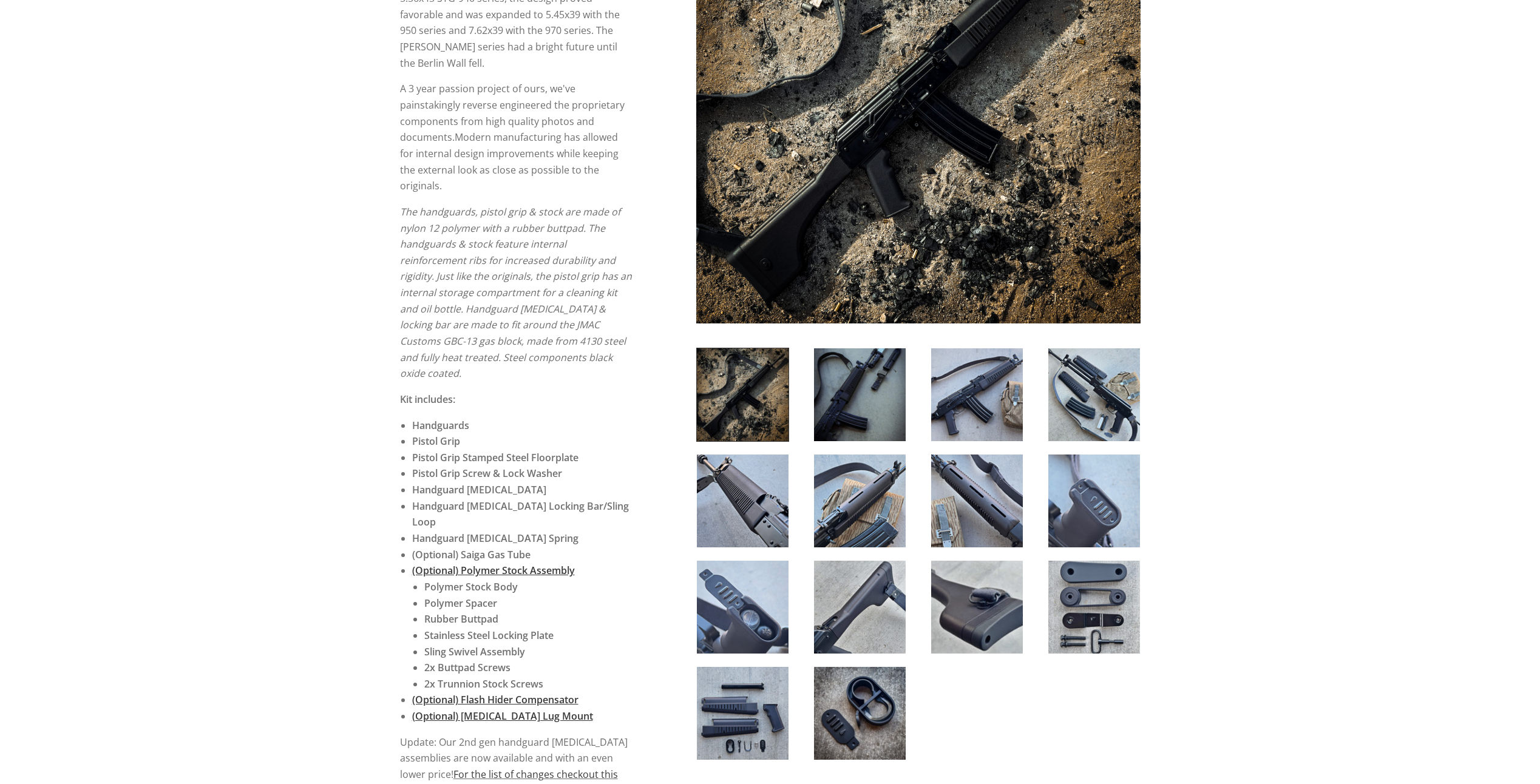
scroll to position [303, 0]
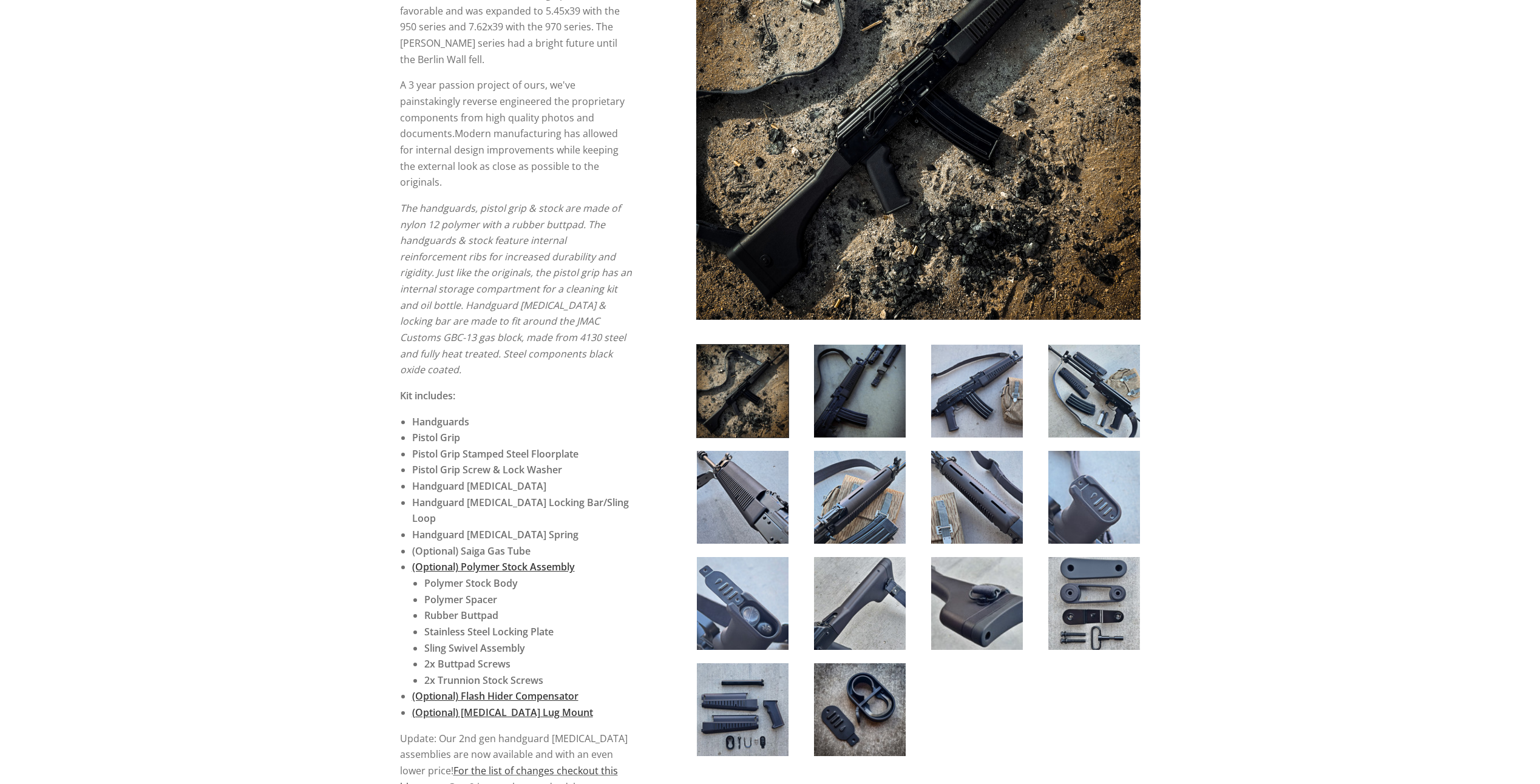
drag, startPoint x: 270, startPoint y: 544, endPoint x: 229, endPoint y: 510, distance: 53.3
drag, startPoint x: 229, startPoint y: 510, endPoint x: 210, endPoint y: 512, distance: 19.1
drag, startPoint x: 210, startPoint y: 512, endPoint x: 178, endPoint y: 474, distance: 49.7
drag, startPoint x: 178, startPoint y: 474, endPoint x: 155, endPoint y: 395, distance: 82.3
drag, startPoint x: 155, startPoint y: 395, endPoint x: 122, endPoint y: 311, distance: 90.2
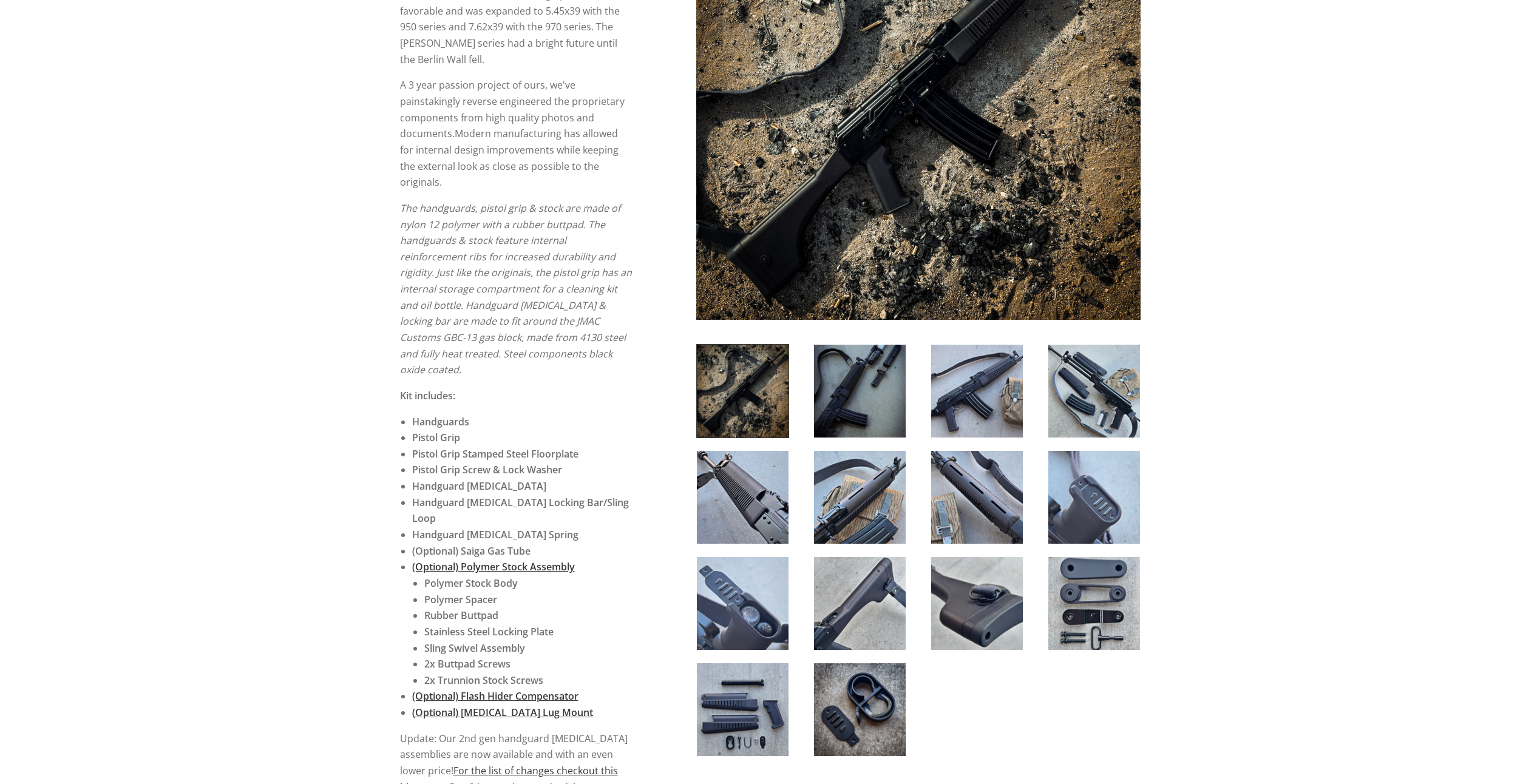
click at [122, 311] on div "5 / 5 ( 1 Review) $280.00 The East German Wieger STG series A missing link in t…" at bounding box center [770, 732] width 1540 height 1760
click at [1096, 363] on img at bounding box center [1094, 391] width 92 height 93
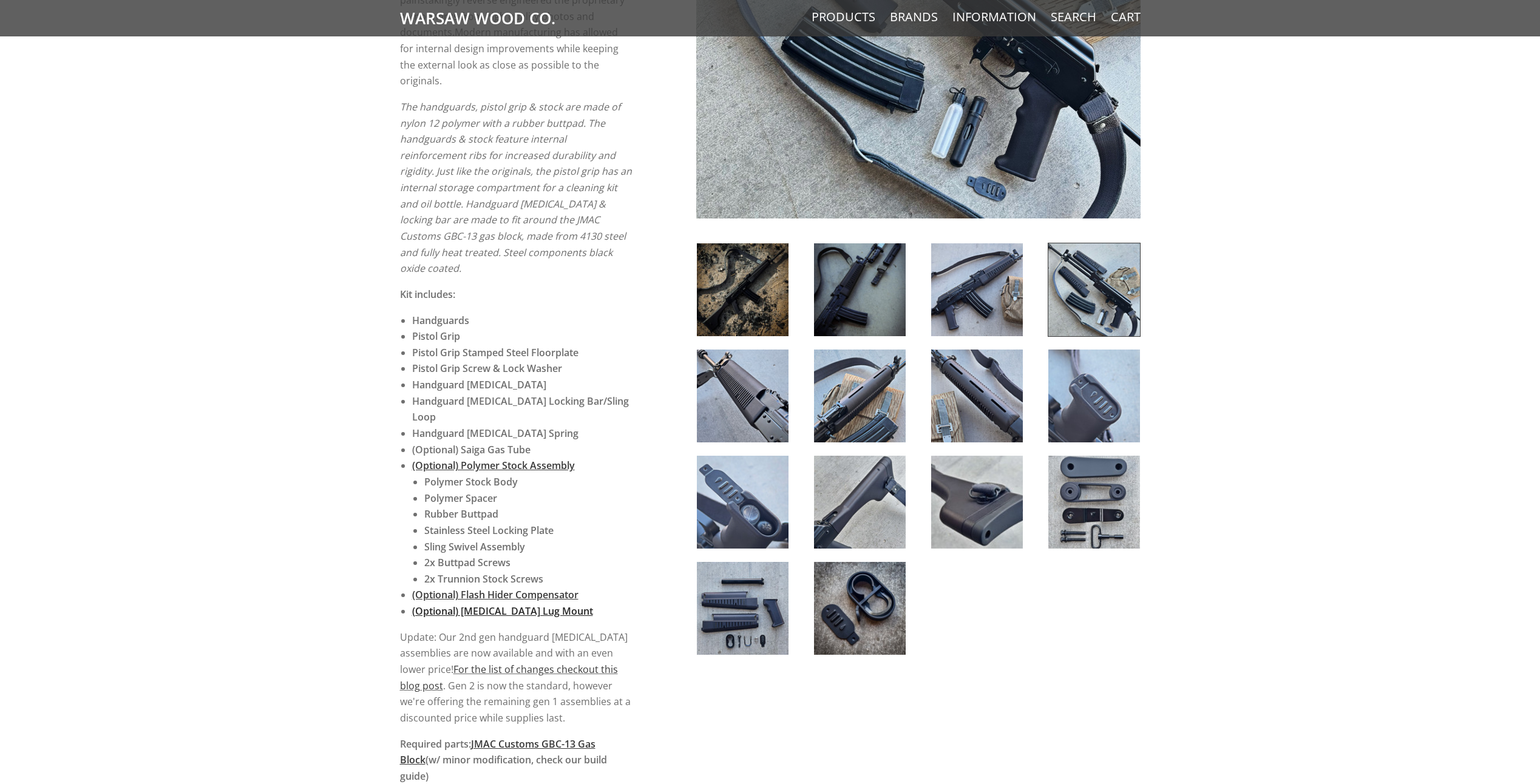
scroll to position [425, 0]
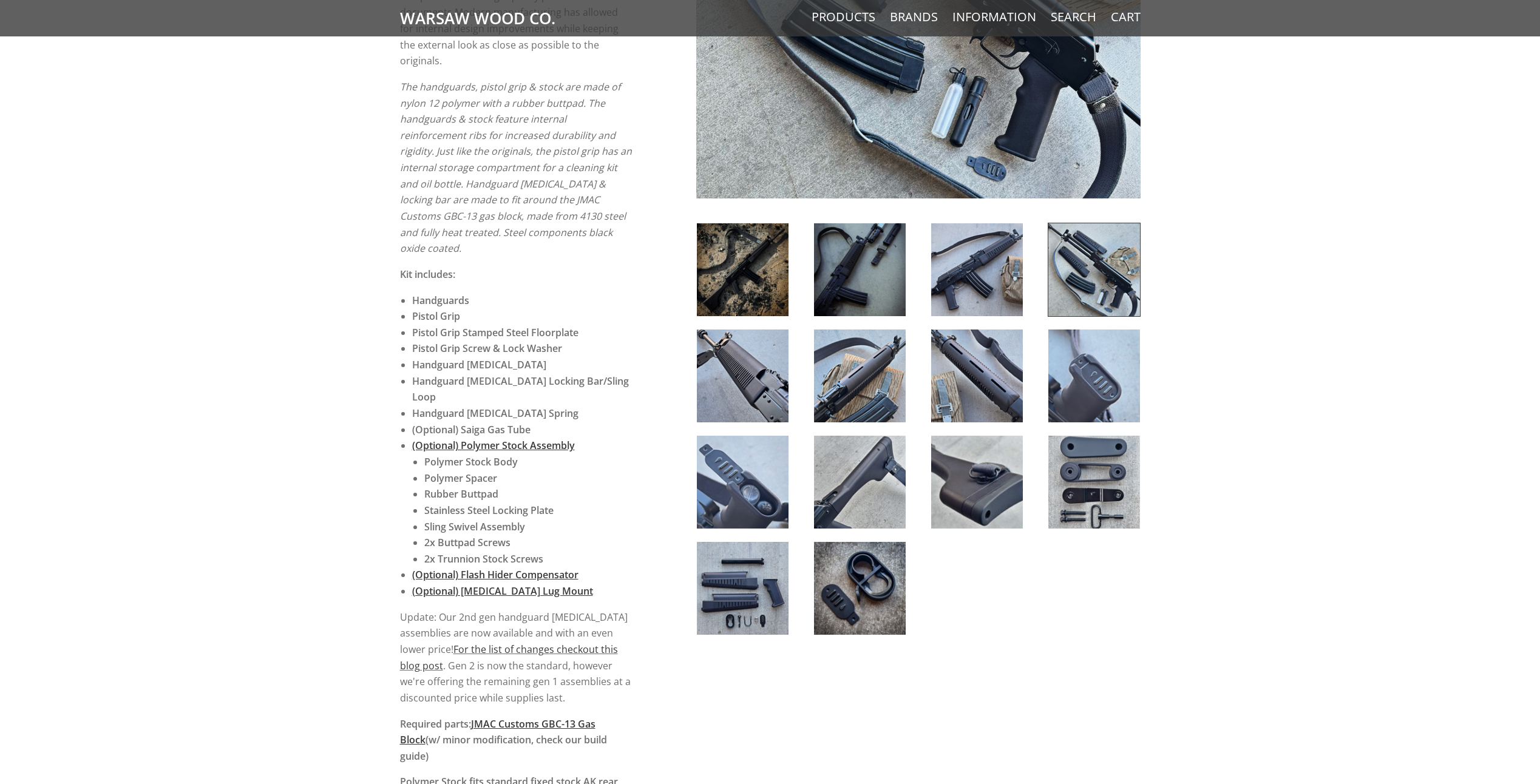
drag, startPoint x: 304, startPoint y: 478, endPoint x: 272, endPoint y: 465, distance: 34.5
drag, startPoint x: 272, startPoint y: 465, endPoint x: 107, endPoint y: 393, distance: 180.0
drag, startPoint x: 107, startPoint y: 393, endPoint x: 78, endPoint y: 298, distance: 99.3
click at [78, 298] on div "5 / 5 ( 1 Review) $280.00 The East German Wieger STG series A missing link in t…" at bounding box center [770, 610] width 1540 height 1760
click at [509, 717] on span "JMAC Customs GBC-13 Gas Block" at bounding box center [498, 732] width 196 height 30
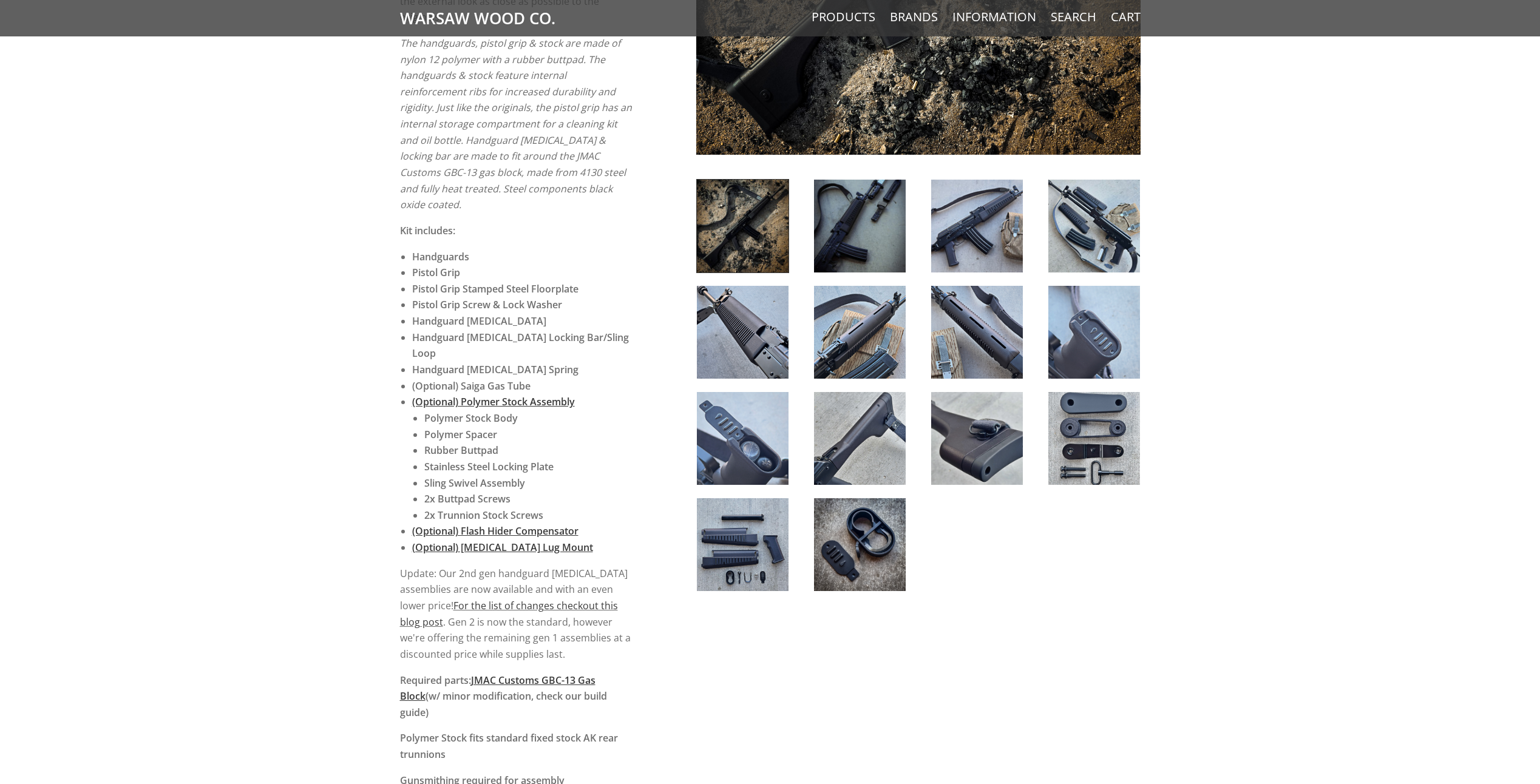
scroll to position [544, 0]
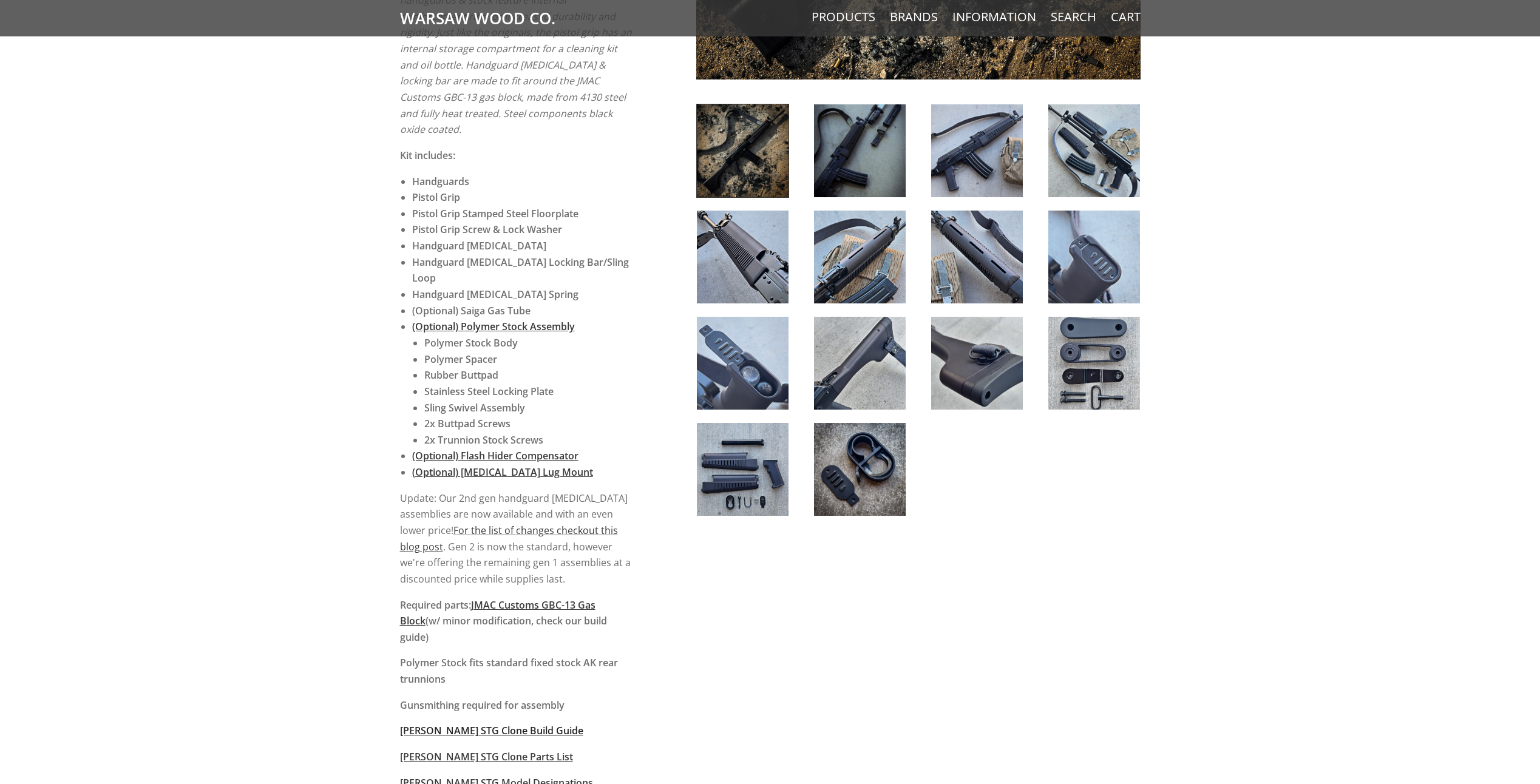
click at [503, 724] on span "Wieger STG Clone Build Guide" at bounding box center [491, 731] width 183 height 13
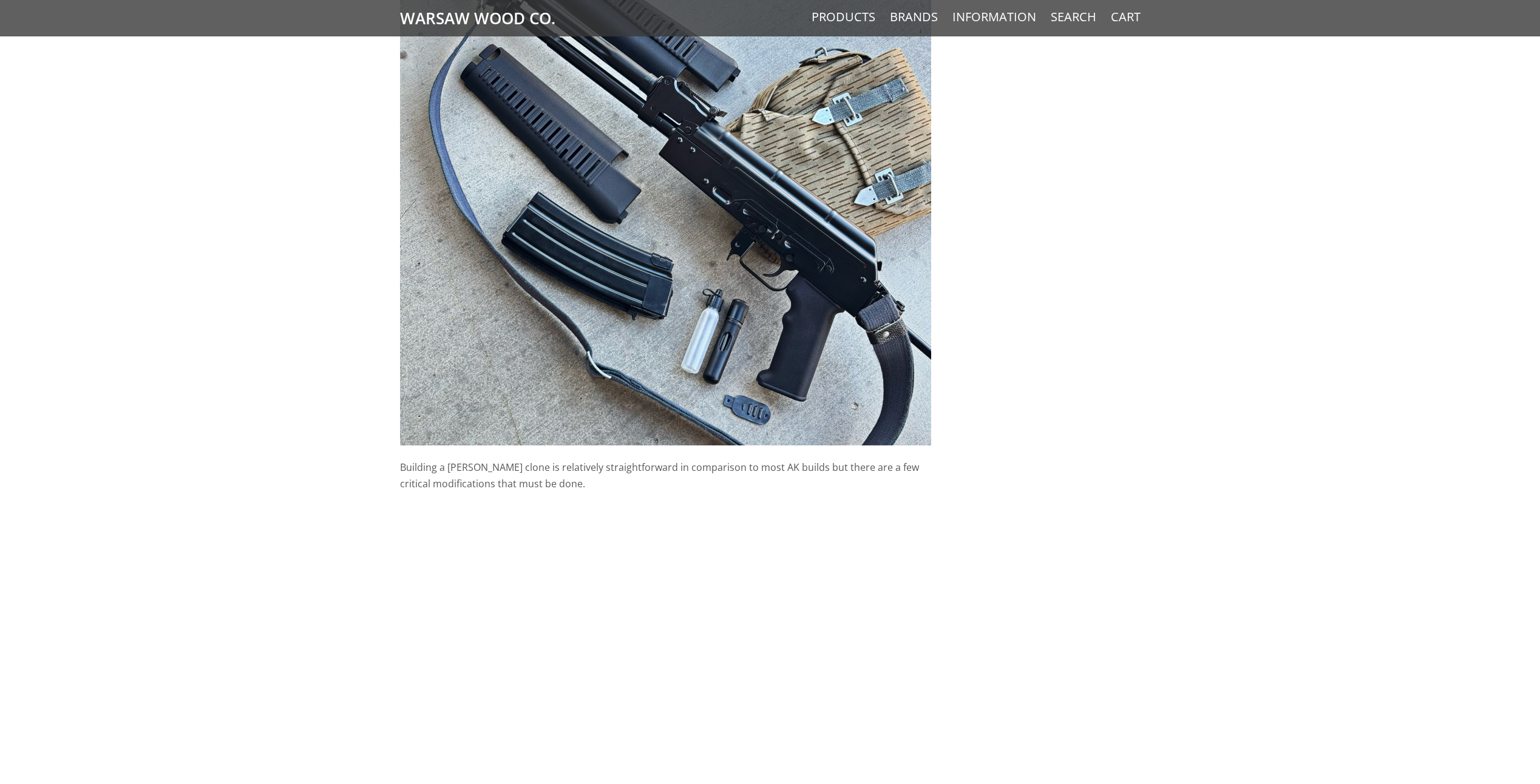
scroll to position [668, 0]
